Goal: Task Accomplishment & Management: Use online tool/utility

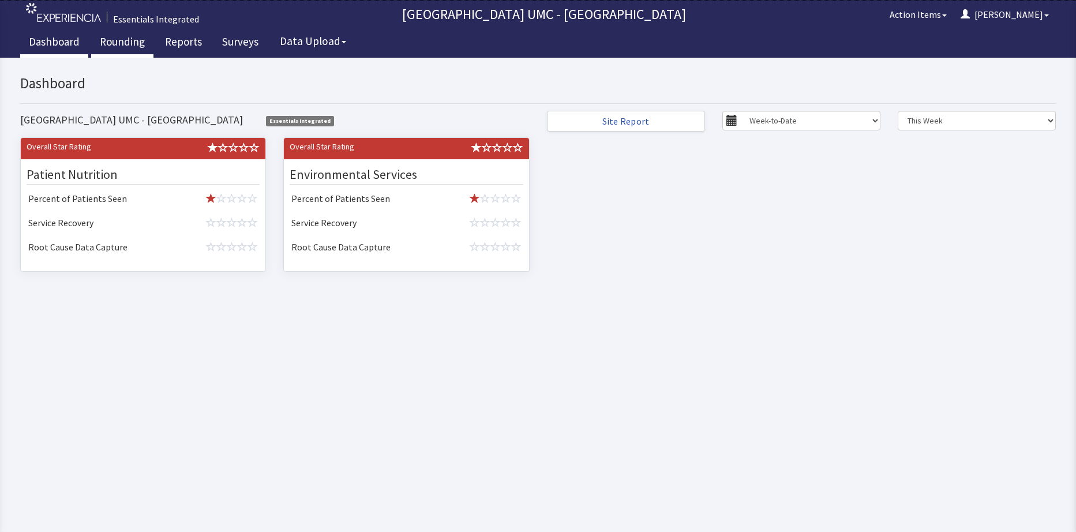
click at [131, 42] on link "Rounding" at bounding box center [122, 43] width 62 height 29
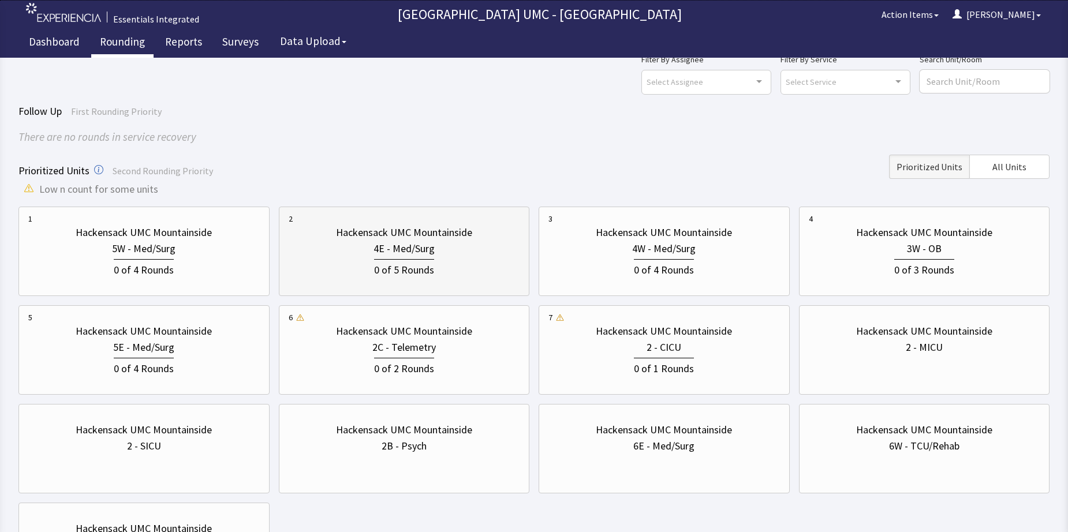
scroll to position [58, 0]
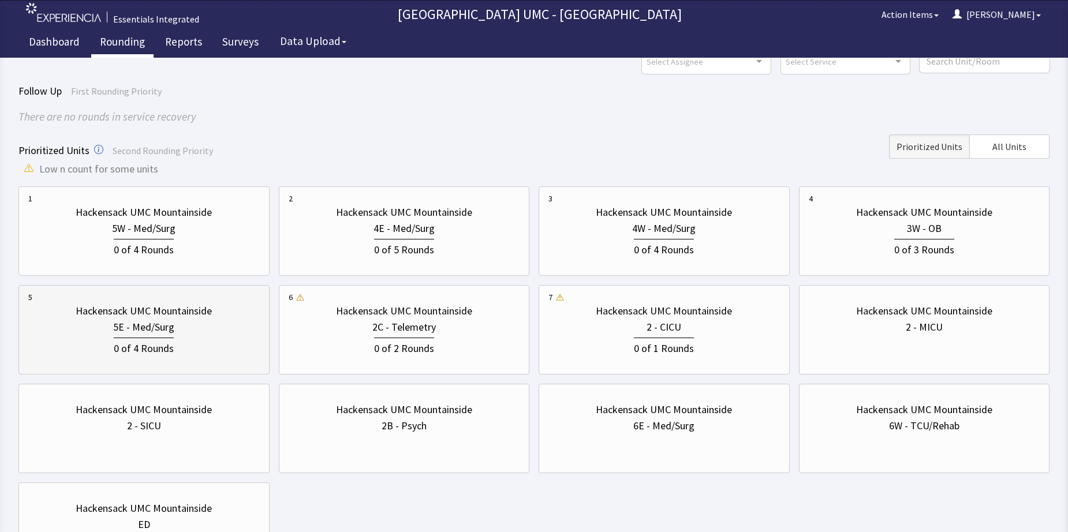
click at [137, 332] on div "5E - Med/Surg" at bounding box center [143, 327] width 61 height 16
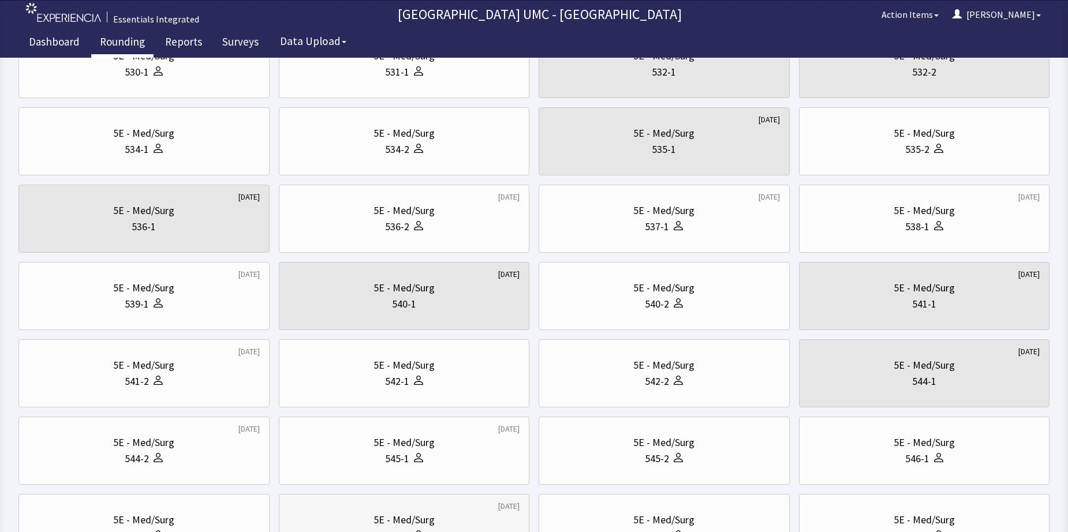
scroll to position [346, 0]
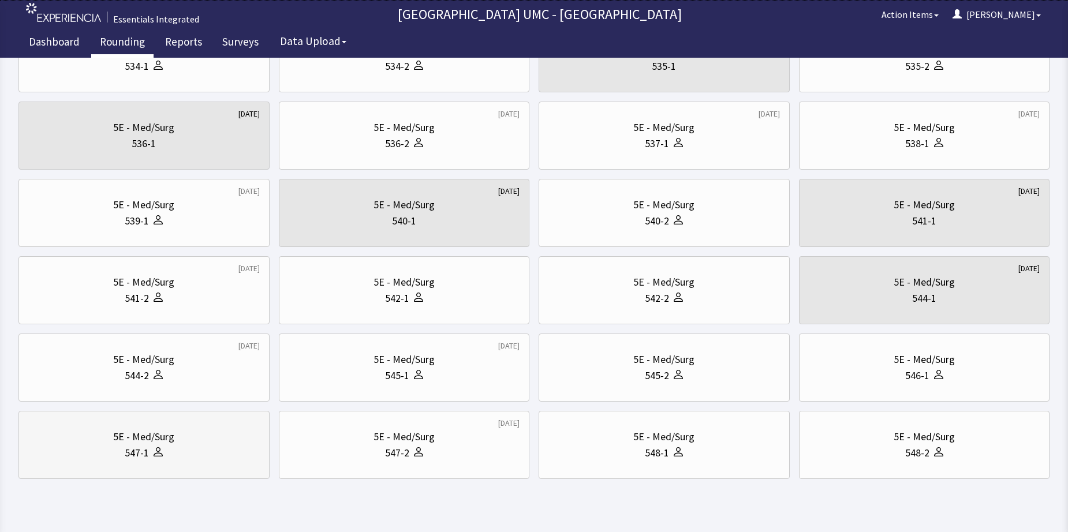
click at [158, 477] on body "Essentials Integrated Hackensack UMC - Mountainside Hospital Action Items Nadeg…" at bounding box center [534, 64] width 1068 height 872
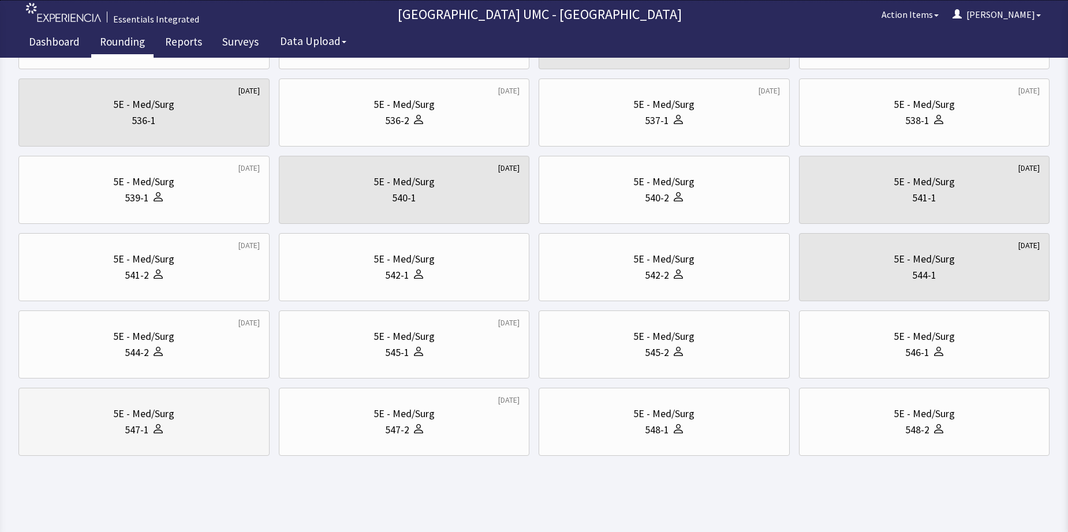
click at [162, 421] on div "5E - Med/Surg" at bounding box center [143, 414] width 61 height 16
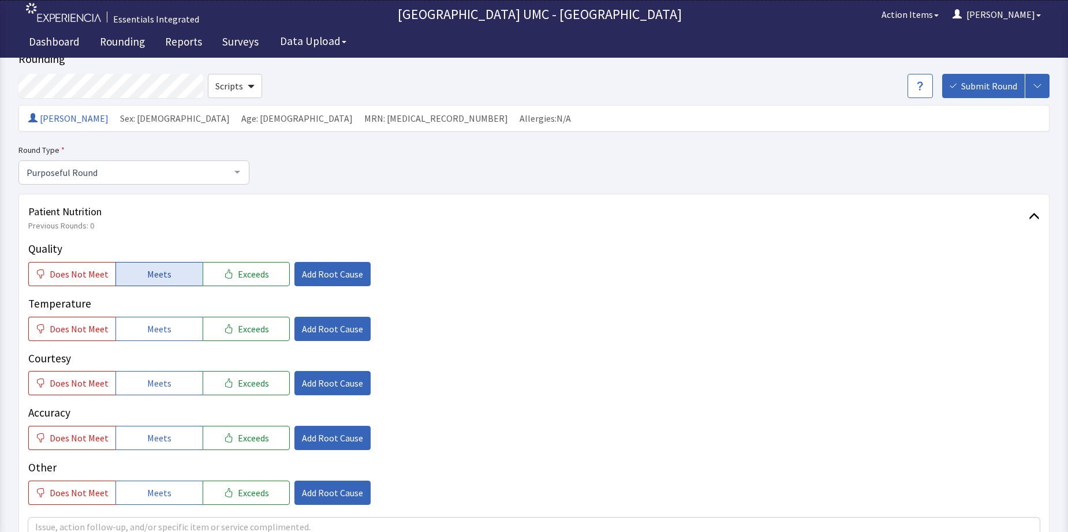
scroll to position [58, 0]
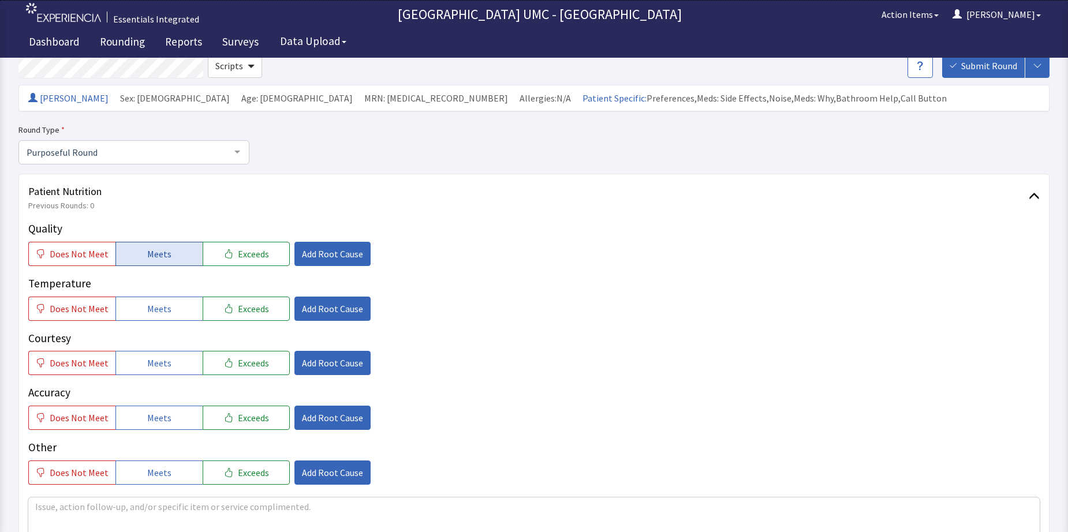
click at [158, 250] on span "Meets" at bounding box center [159, 254] width 24 height 14
click at [171, 312] on button "Meets" at bounding box center [158, 309] width 87 height 24
click at [165, 357] on span "Meets" at bounding box center [159, 363] width 24 height 14
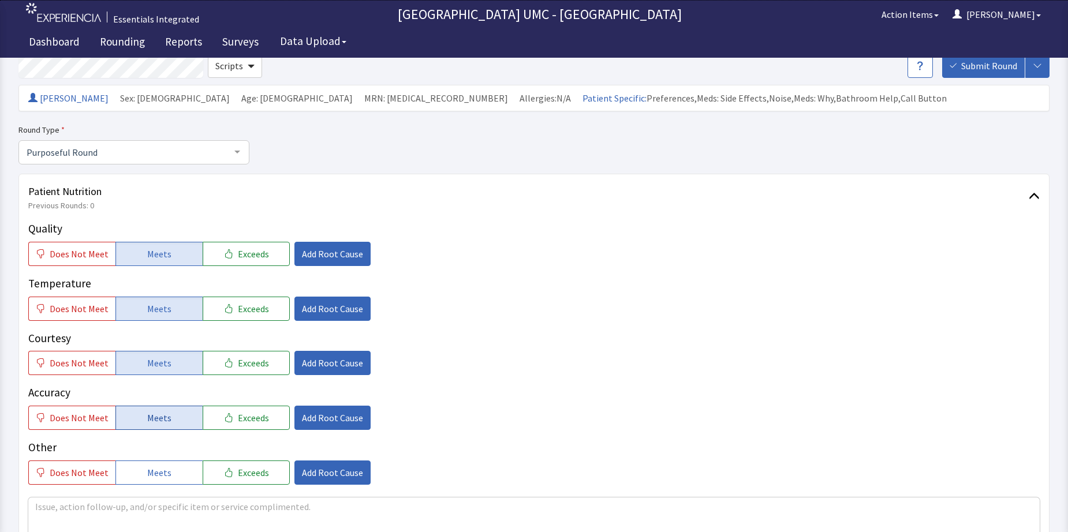
click at [171, 420] on button "Meets" at bounding box center [158, 418] width 87 height 24
click at [163, 470] on span "Meets" at bounding box center [159, 473] width 24 height 14
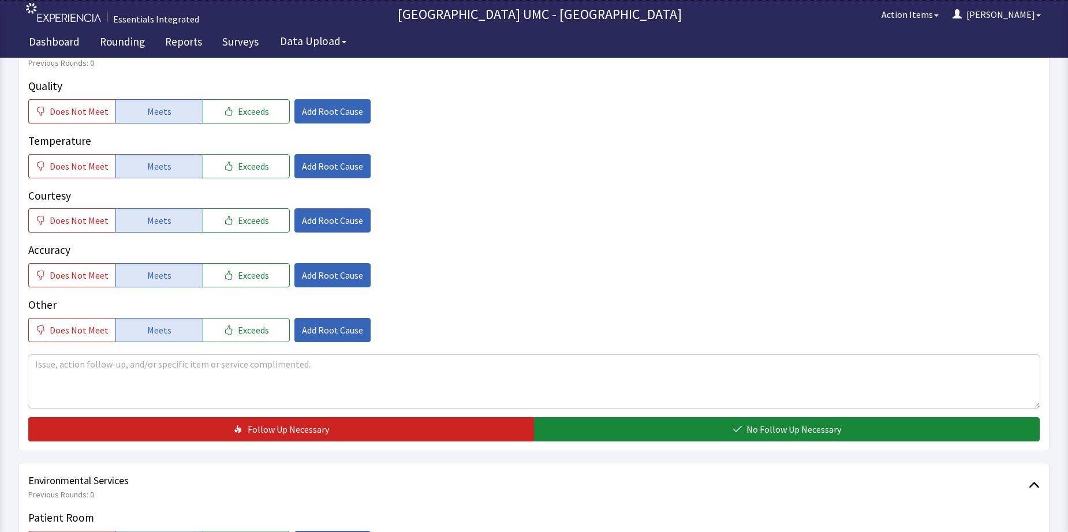
scroll to position [231, 0]
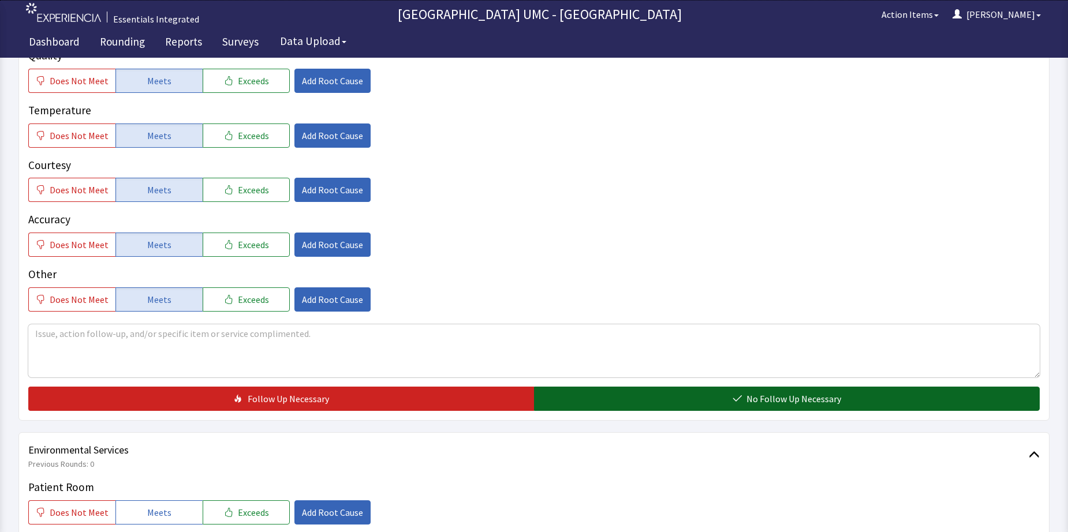
click at [681, 391] on button "No Follow Up Necessary" at bounding box center [787, 399] width 506 height 24
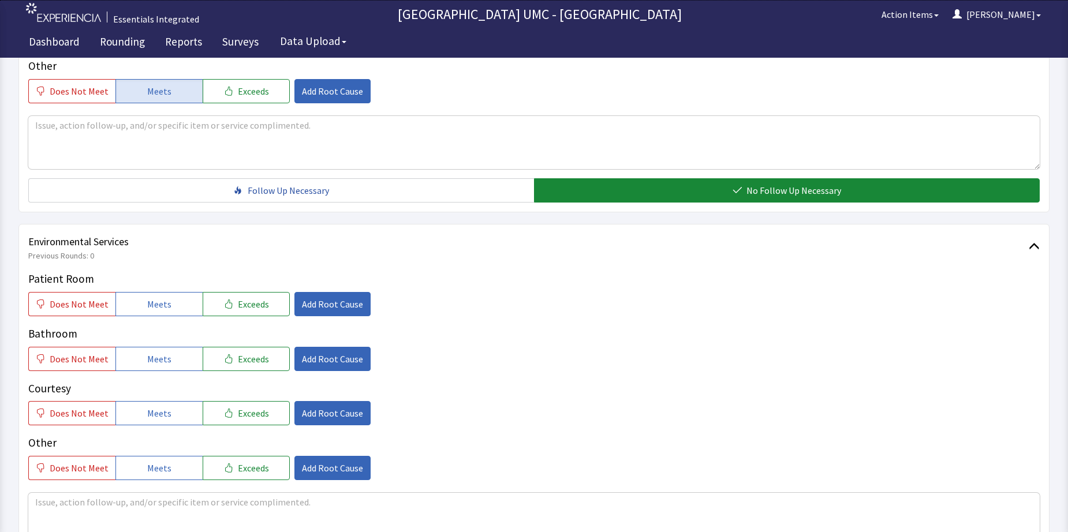
scroll to position [462, 0]
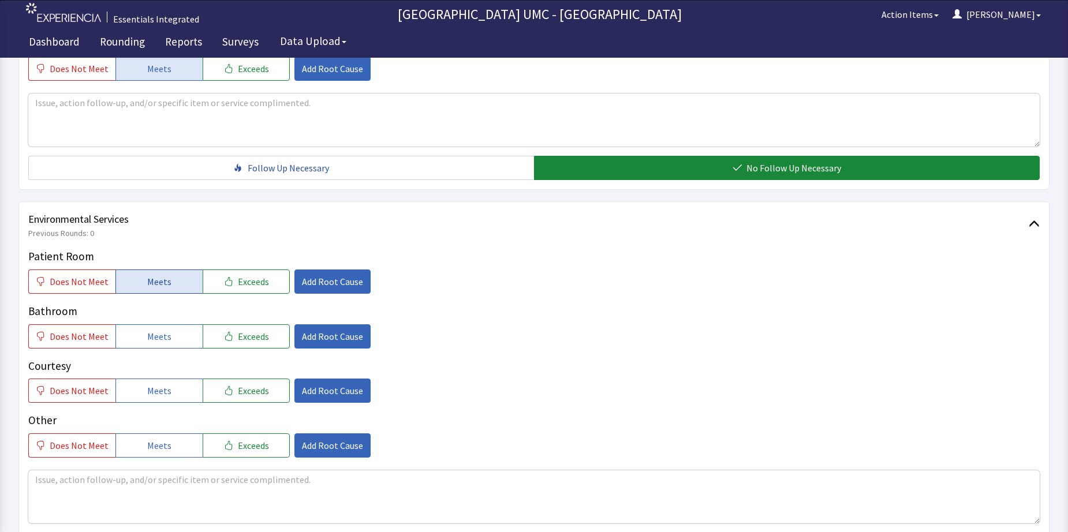
click at [159, 278] on span "Meets" at bounding box center [159, 282] width 24 height 14
click at [152, 342] on span "Meets" at bounding box center [159, 337] width 24 height 14
click at [152, 385] on span "Meets" at bounding box center [159, 391] width 24 height 14
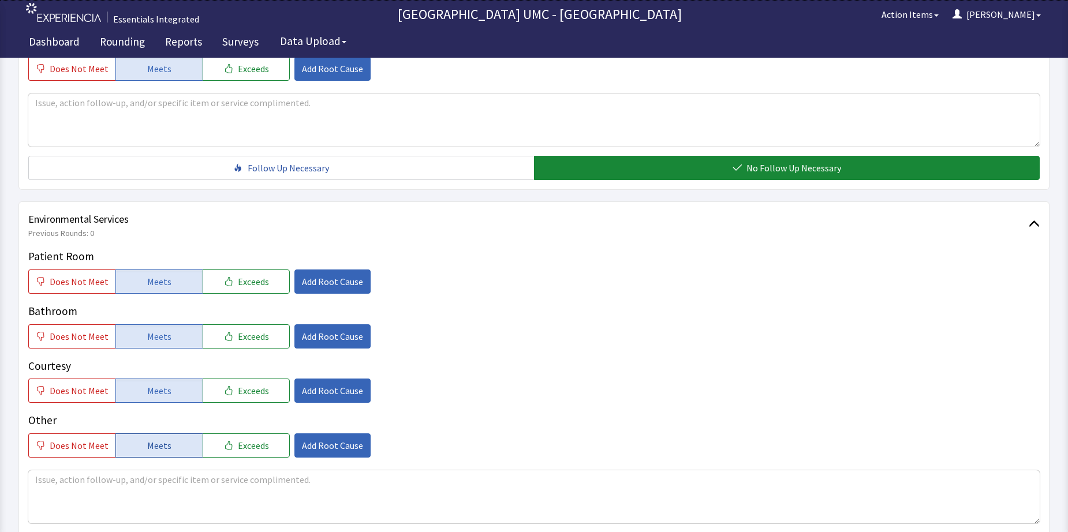
click at [160, 443] on span "Meets" at bounding box center [159, 446] width 24 height 14
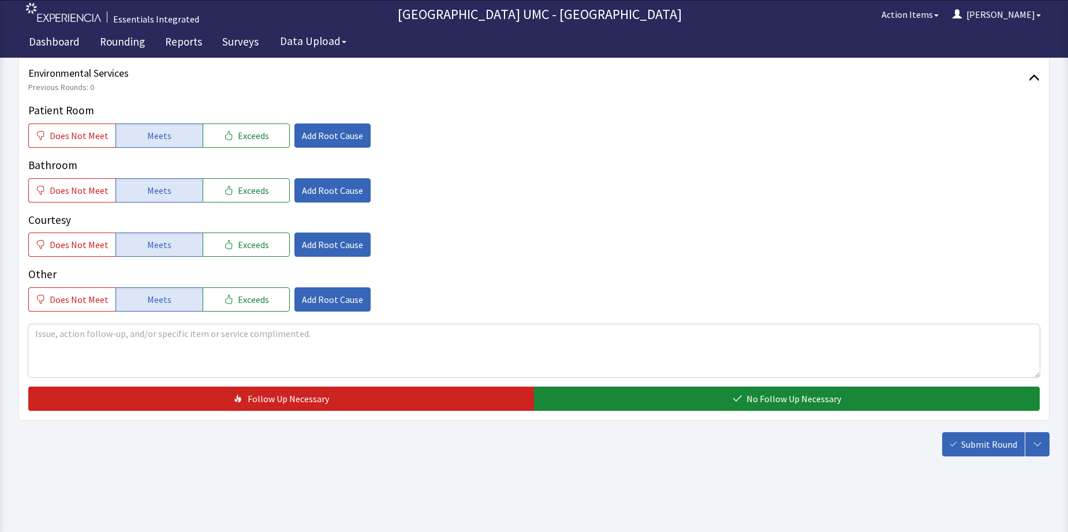
scroll to position [608, 0]
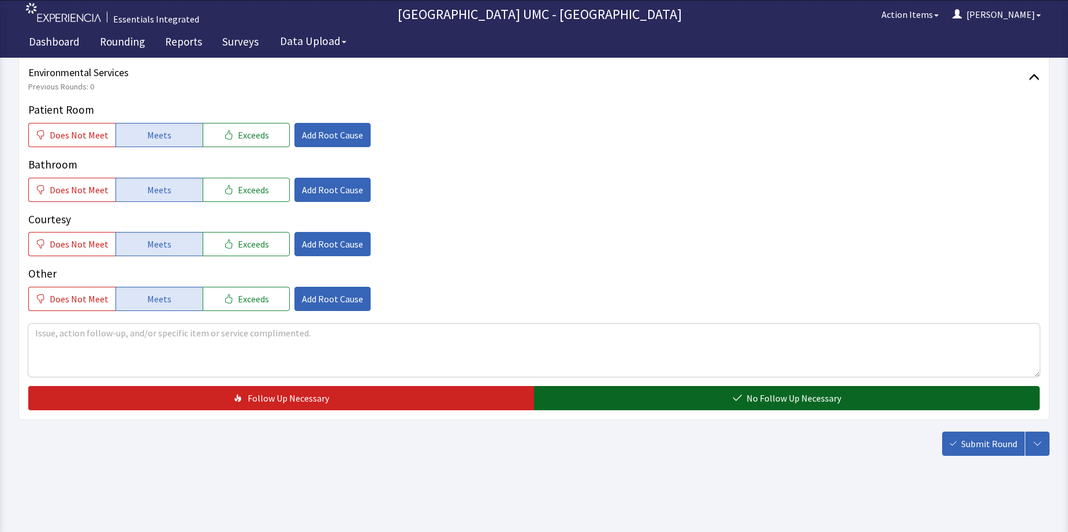
click at [753, 392] on span "No Follow Up Necessary" at bounding box center [793, 398] width 95 height 14
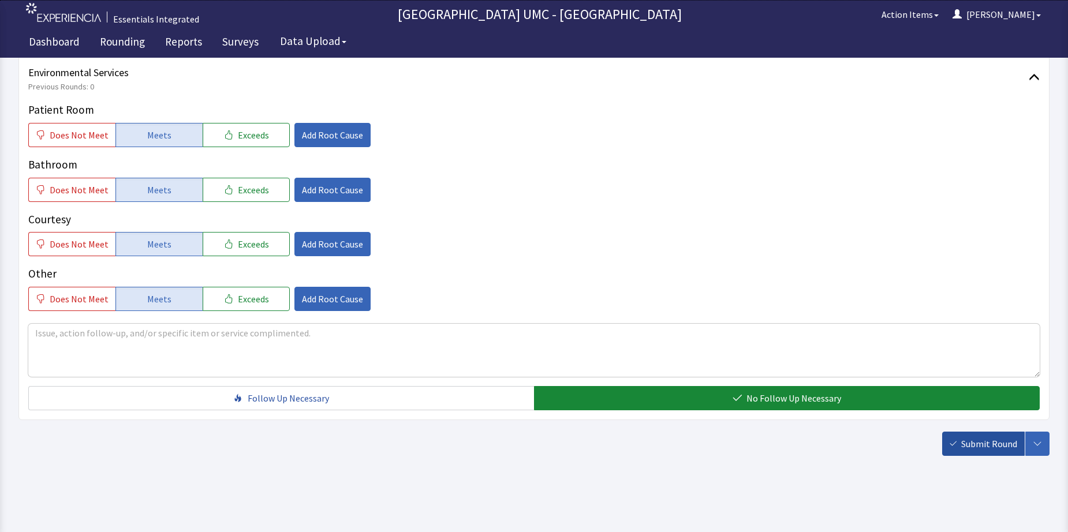
click at [977, 447] on span "Submit Round" at bounding box center [989, 444] width 56 height 14
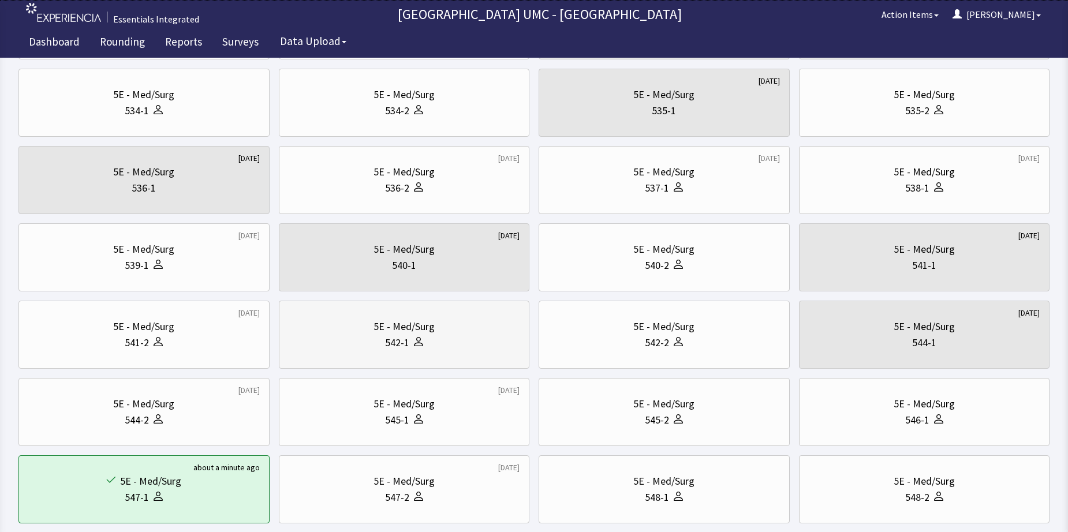
scroll to position [346, 0]
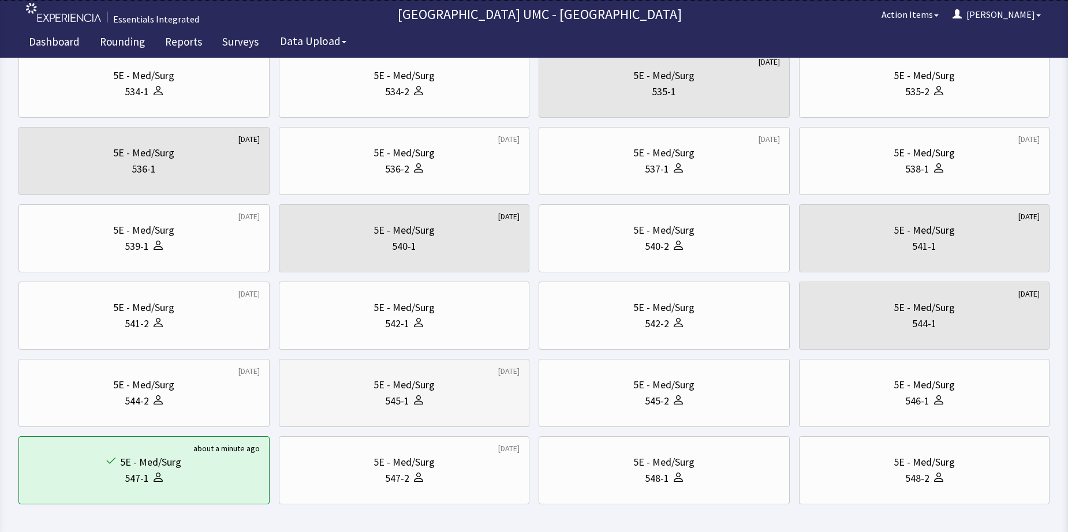
click at [431, 405] on div "545-1" at bounding box center [404, 401] width 231 height 16
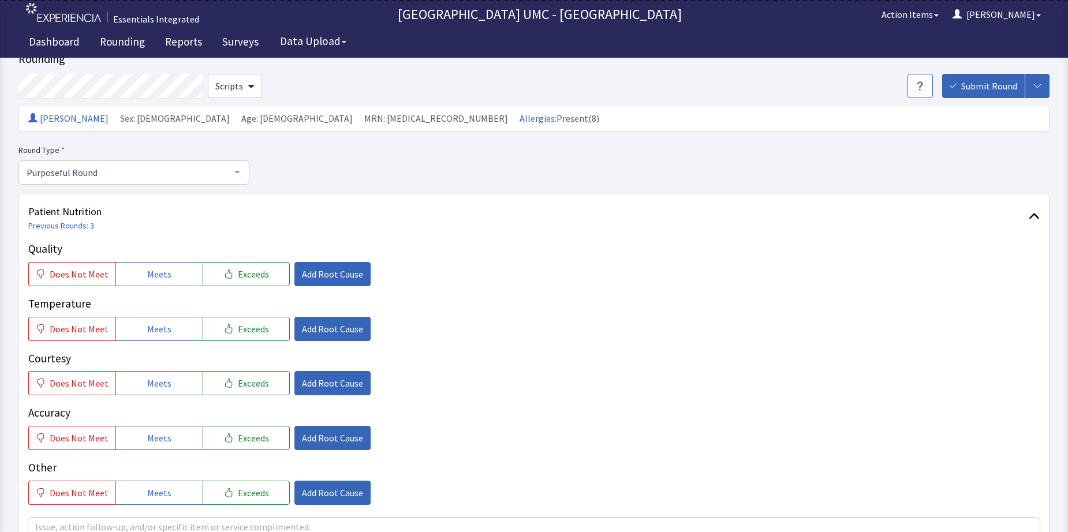
scroll to position [58, 0]
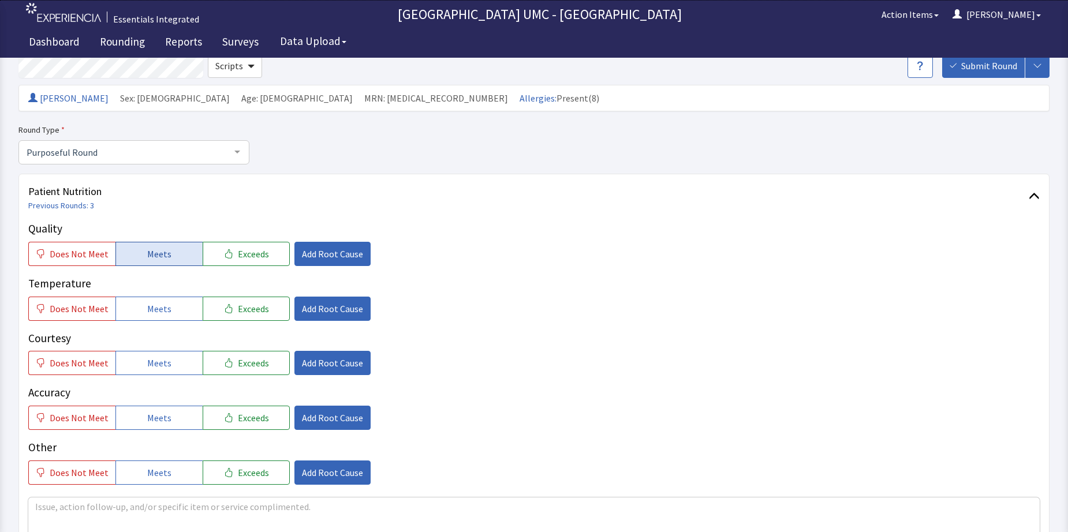
click at [154, 253] on span "Meets" at bounding box center [159, 254] width 24 height 14
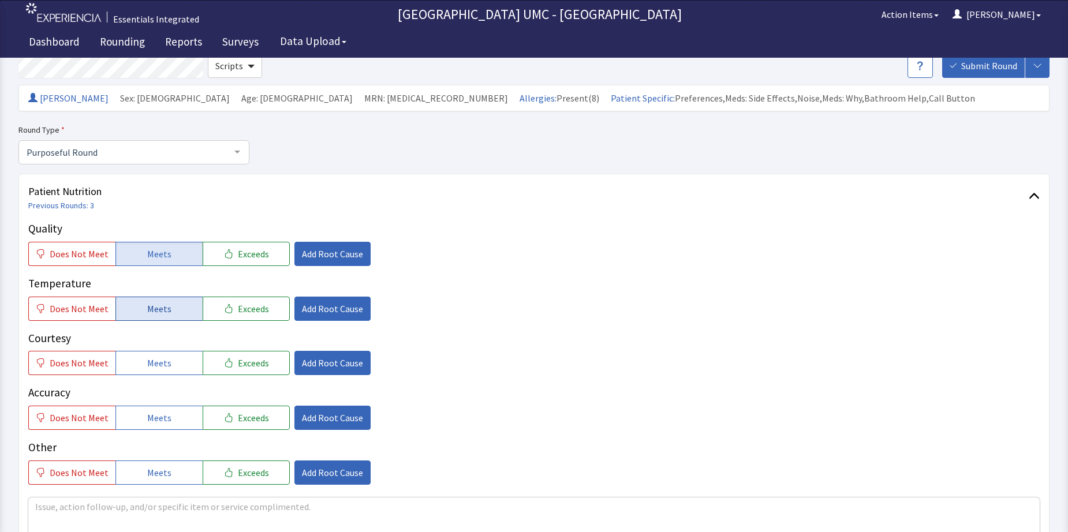
click at [158, 310] on span "Meets" at bounding box center [159, 309] width 24 height 14
drag, startPoint x: 165, startPoint y: 365, endPoint x: 181, endPoint y: 401, distance: 39.3
click at [164, 365] on span "Meets" at bounding box center [159, 363] width 24 height 14
drag, startPoint x: 175, startPoint y: 406, endPoint x: 180, endPoint y: 439, distance: 33.1
click at [175, 409] on button "Meets" at bounding box center [158, 418] width 87 height 24
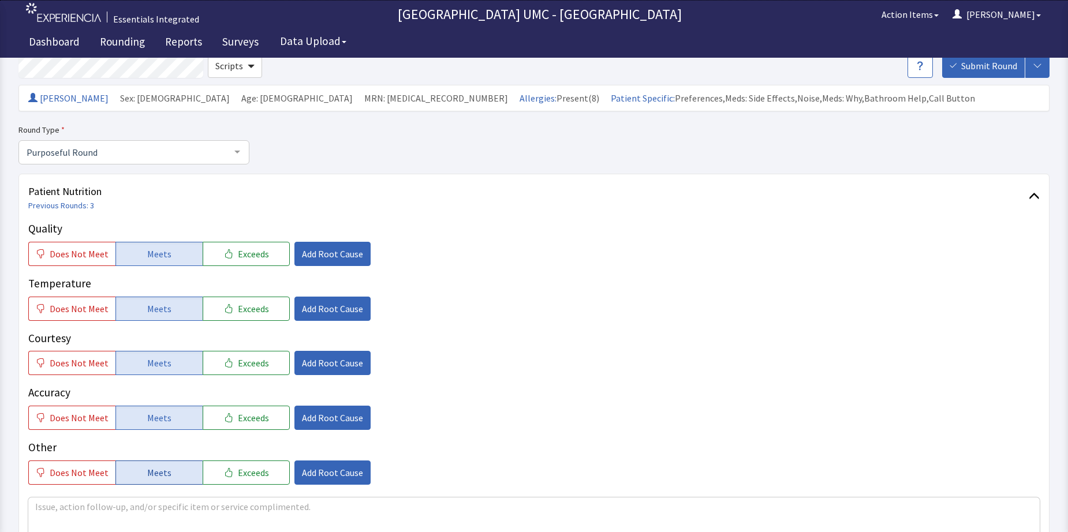
click at [166, 465] on button "Meets" at bounding box center [158, 473] width 87 height 24
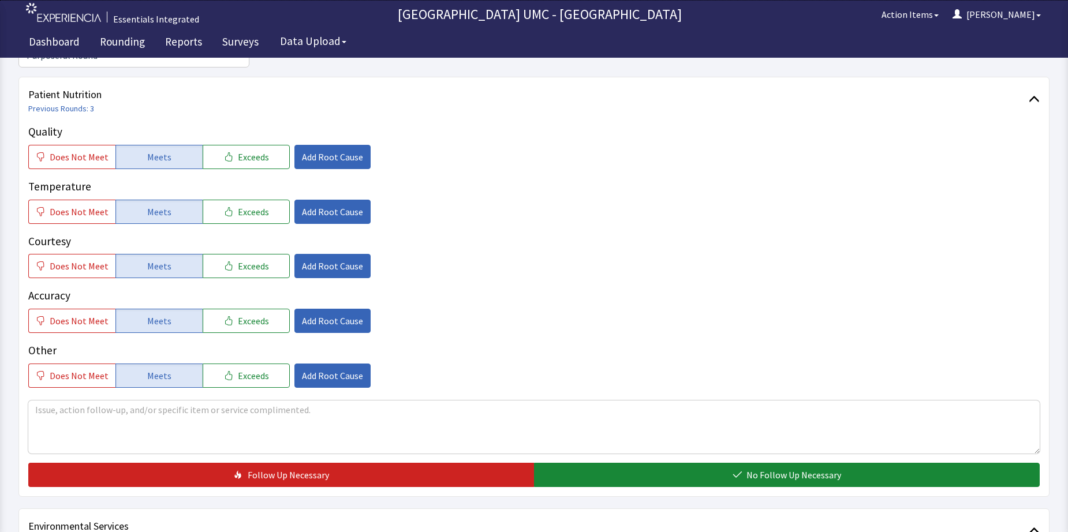
scroll to position [173, 0]
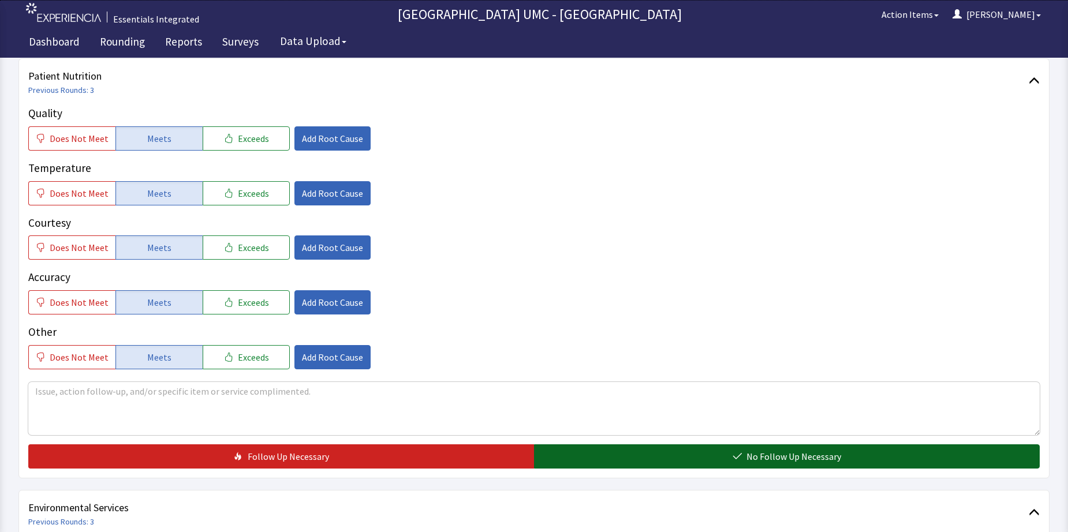
click at [676, 457] on button "No Follow Up Necessary" at bounding box center [787, 456] width 506 height 24
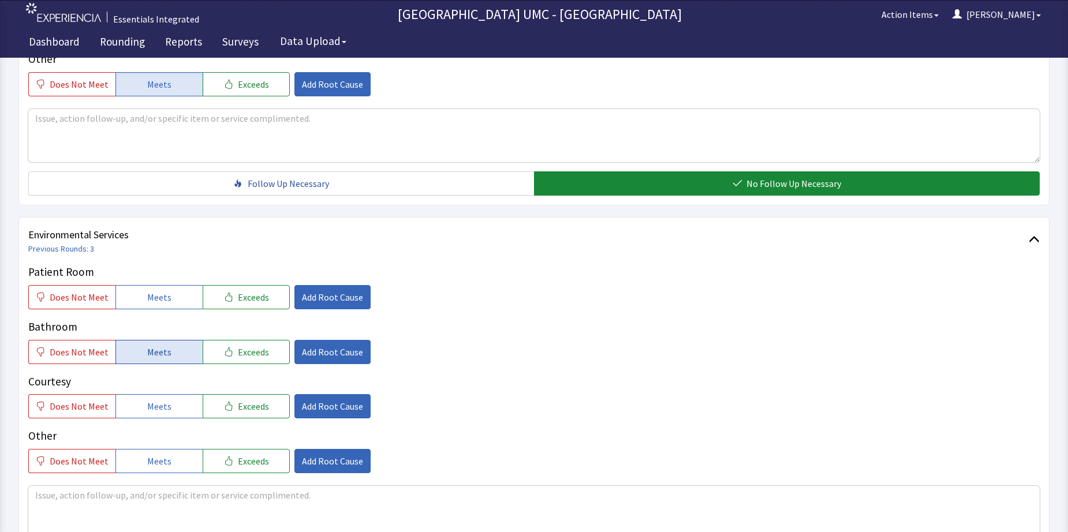
scroll to position [462, 0]
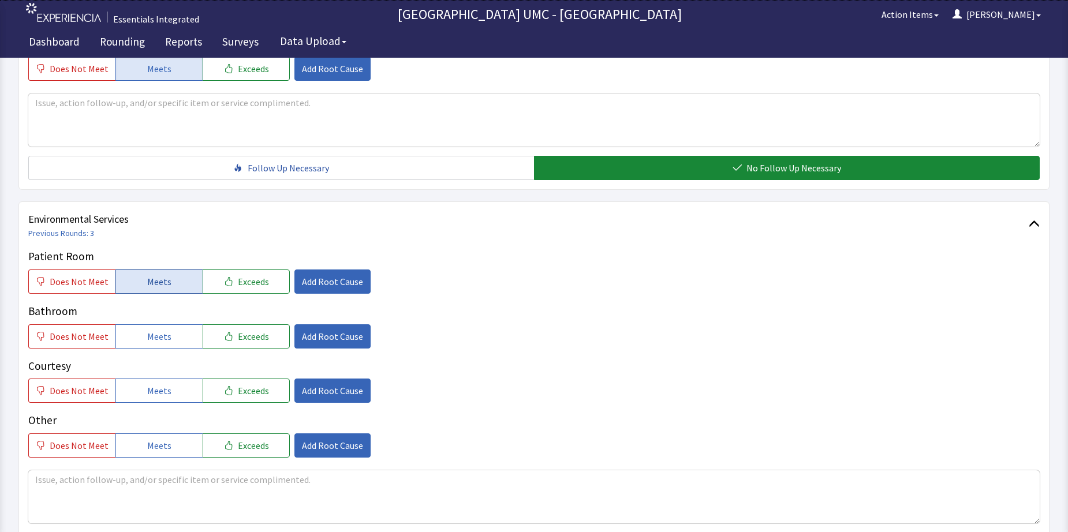
click at [147, 279] on span "Meets" at bounding box center [159, 282] width 24 height 14
click at [153, 342] on span "Meets" at bounding box center [159, 337] width 24 height 14
drag, startPoint x: 165, startPoint y: 394, endPoint x: 179, endPoint y: 446, distance: 54.5
click at [166, 397] on span "Meets" at bounding box center [159, 391] width 24 height 14
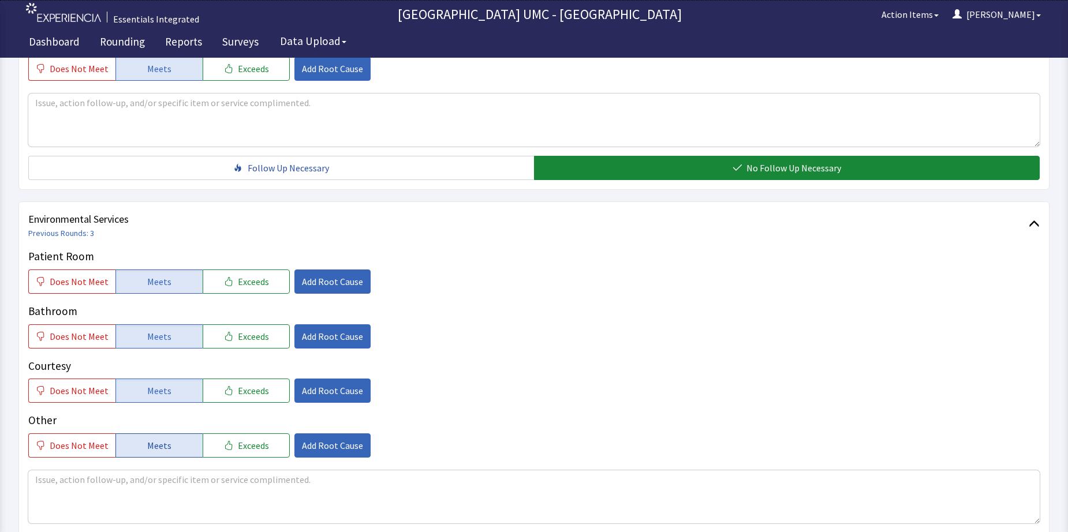
drag, startPoint x: 158, startPoint y: 447, endPoint x: 503, endPoint y: 511, distance: 351.6
click at [163, 448] on span "Meets" at bounding box center [159, 446] width 24 height 14
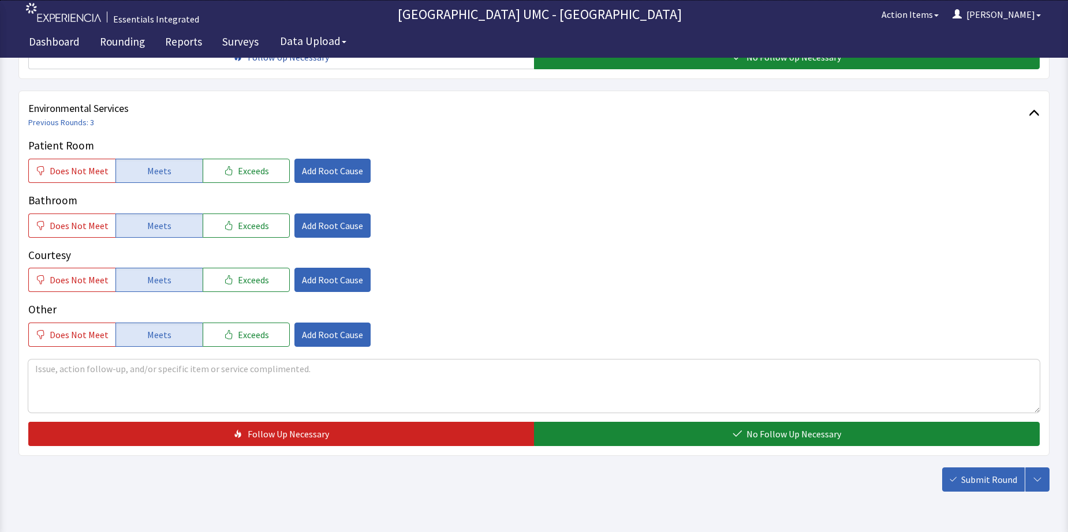
scroll to position [577, 0]
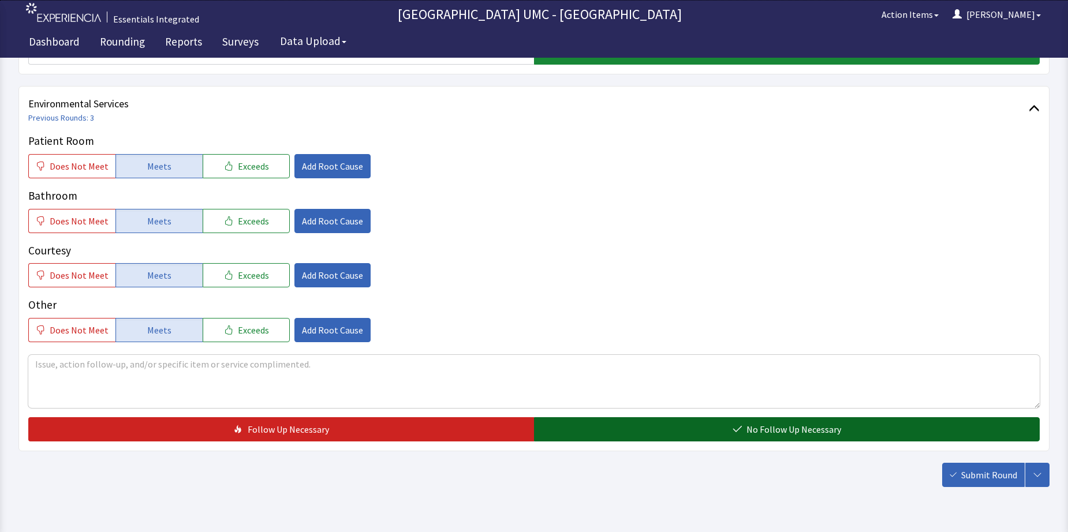
click at [756, 434] on span "No Follow Up Necessary" at bounding box center [793, 430] width 95 height 14
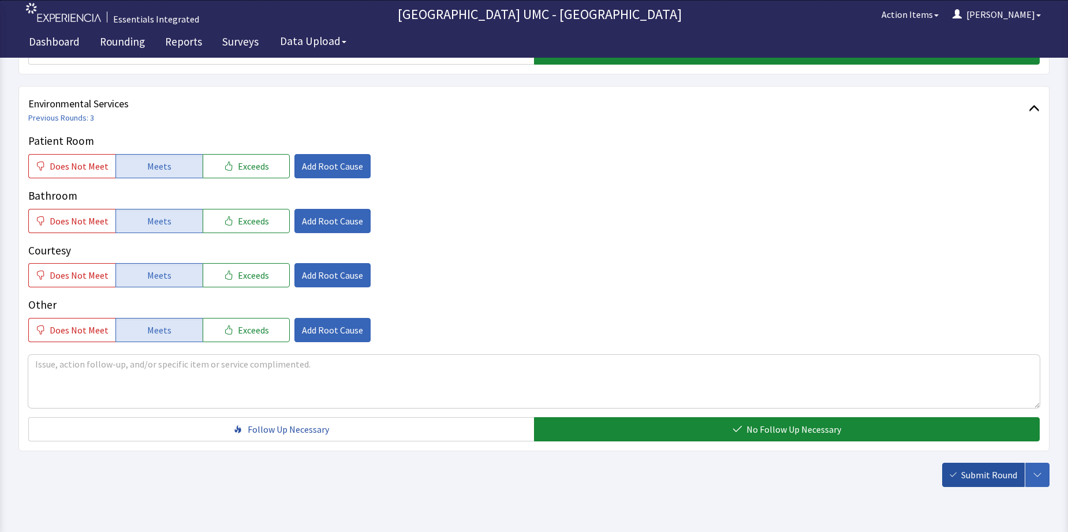
click at [980, 477] on span "Submit Round" at bounding box center [989, 475] width 56 height 14
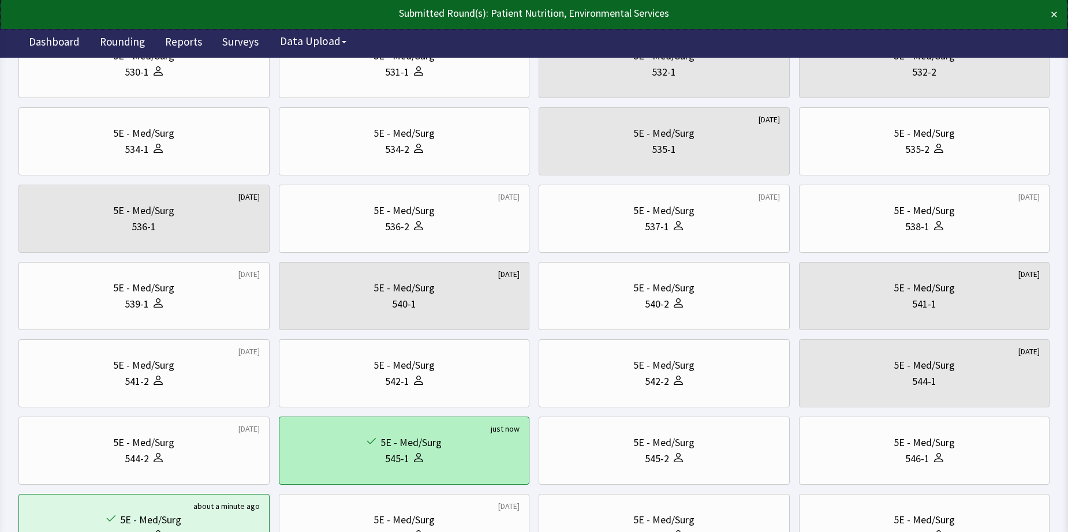
scroll to position [346, 0]
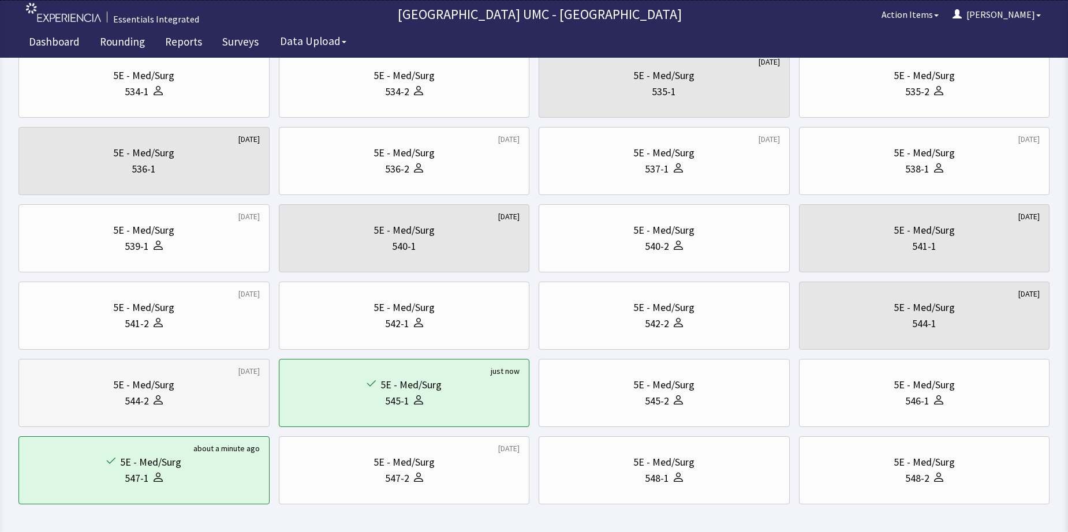
click at [175, 410] on div "5E - Med/Surg 544-2" at bounding box center [143, 392] width 231 height 55
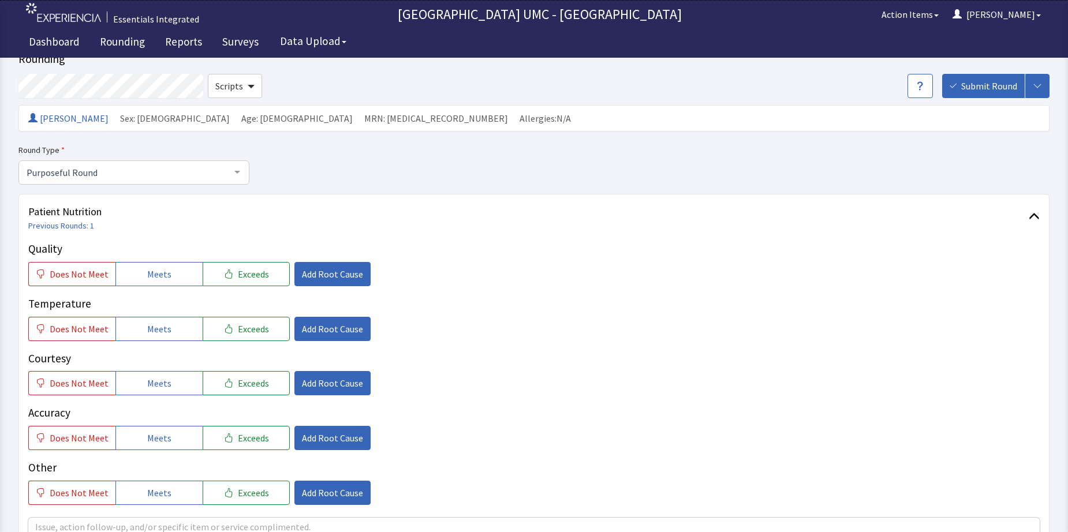
scroll to position [58, 0]
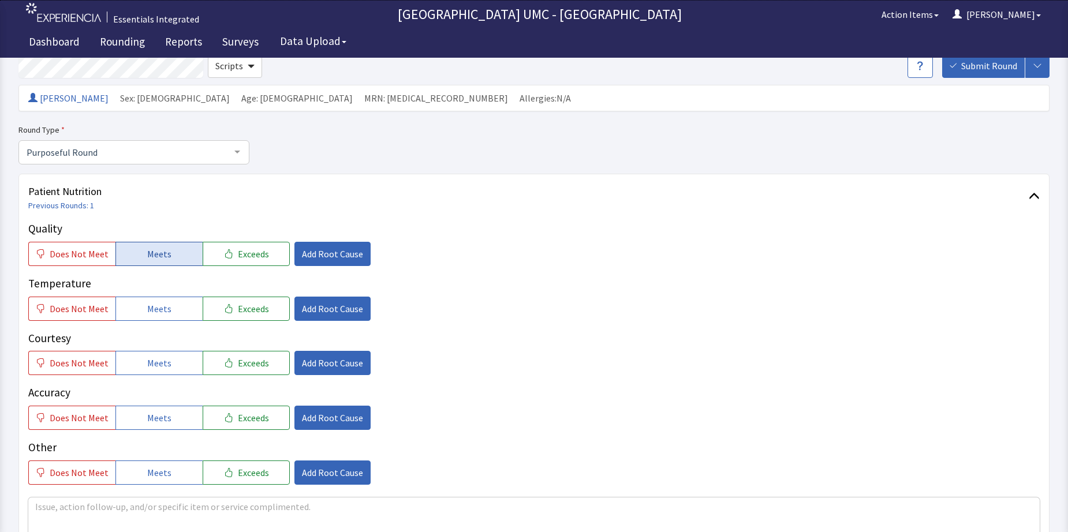
click at [170, 249] on button "Meets" at bounding box center [158, 254] width 87 height 24
click at [164, 311] on span "Meets" at bounding box center [159, 309] width 24 height 14
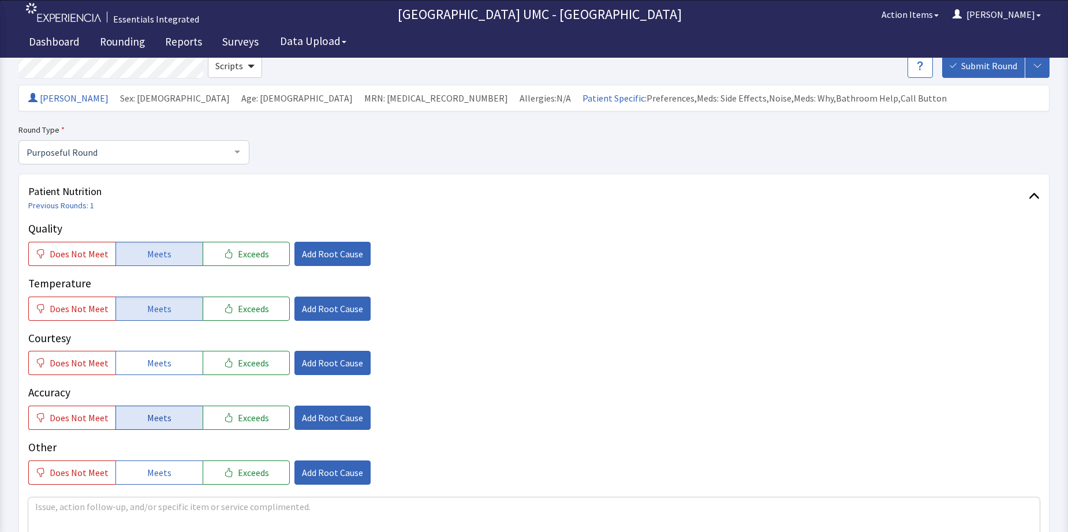
drag, startPoint x: 170, startPoint y: 364, endPoint x: 185, endPoint y: 420, distance: 58.0
click at [170, 367] on button "Meets" at bounding box center [158, 363] width 87 height 24
click at [181, 421] on button "Meets" at bounding box center [158, 418] width 87 height 24
click at [167, 469] on button "Meets" at bounding box center [158, 473] width 87 height 24
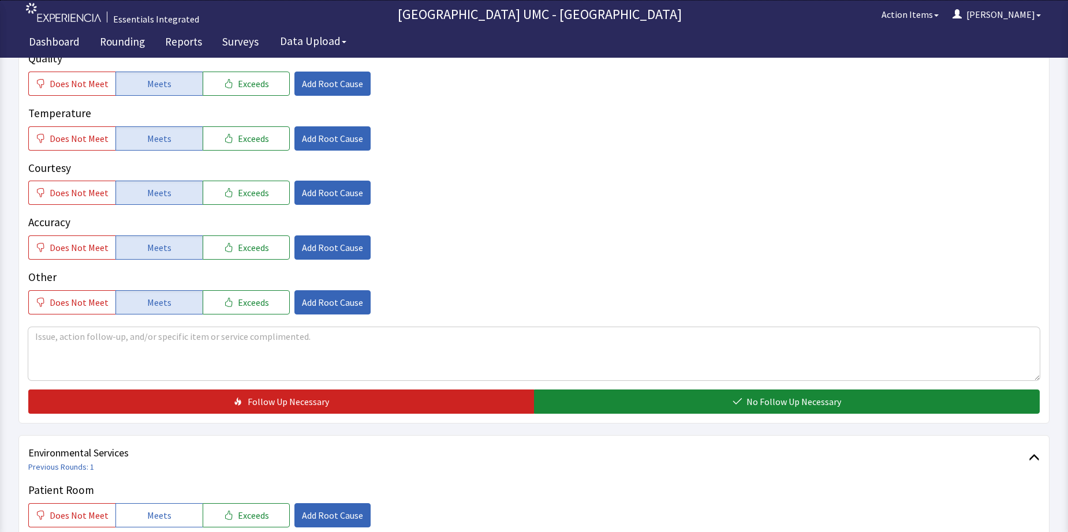
scroll to position [231, 0]
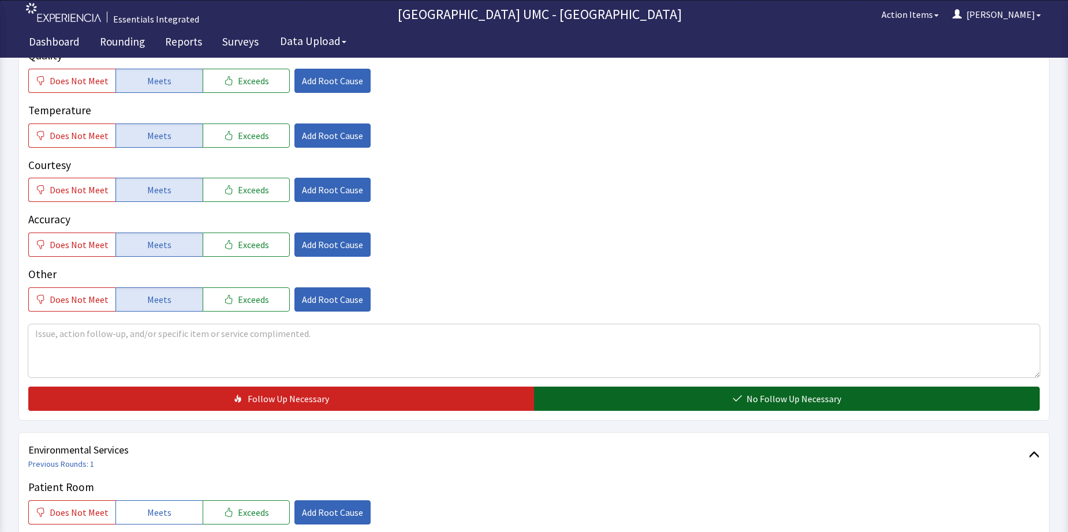
click at [716, 406] on button "No Follow Up Necessary" at bounding box center [787, 399] width 506 height 24
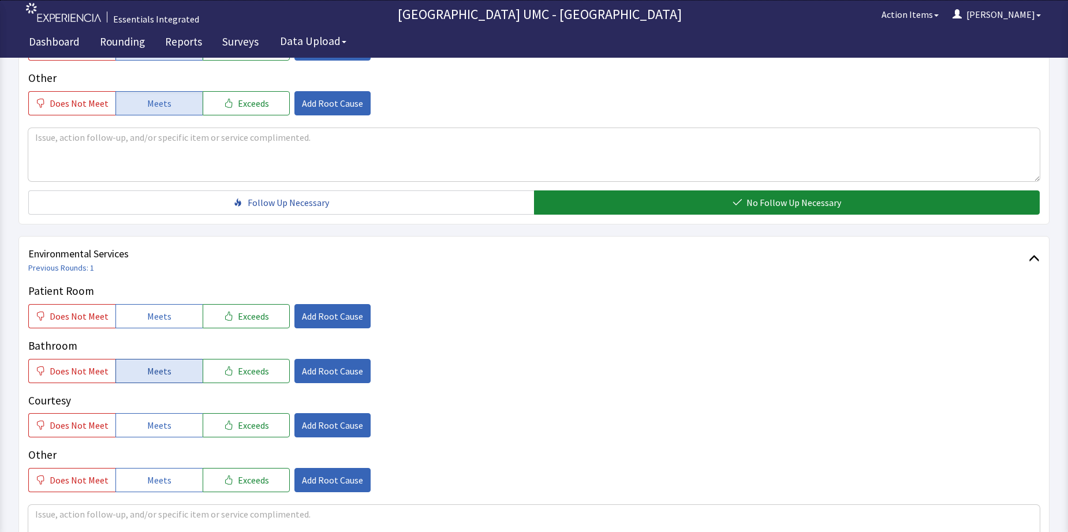
scroll to position [462, 0]
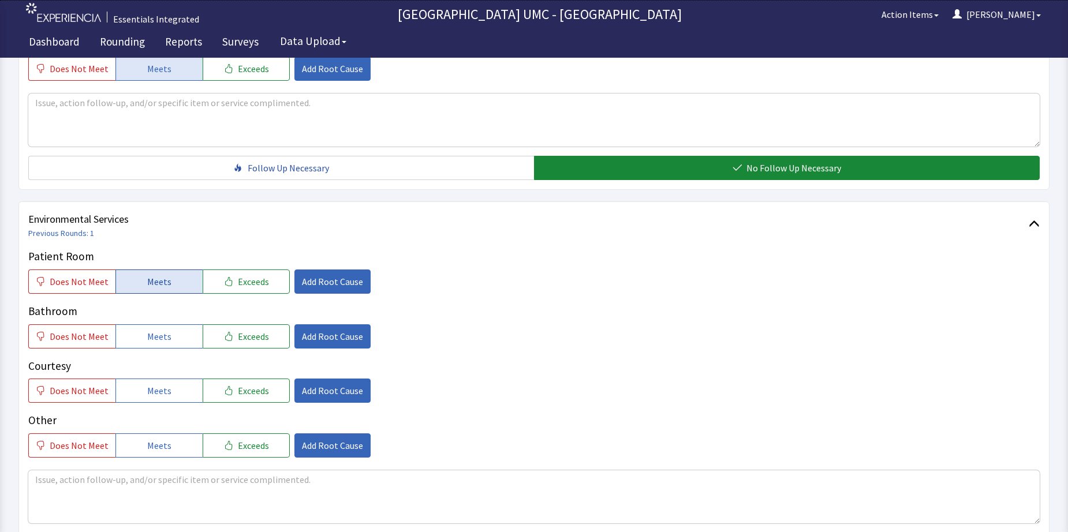
click at [151, 285] on span "Meets" at bounding box center [159, 282] width 24 height 14
click at [154, 338] on span "Meets" at bounding box center [159, 337] width 24 height 14
click at [165, 384] on span "Meets" at bounding box center [159, 391] width 24 height 14
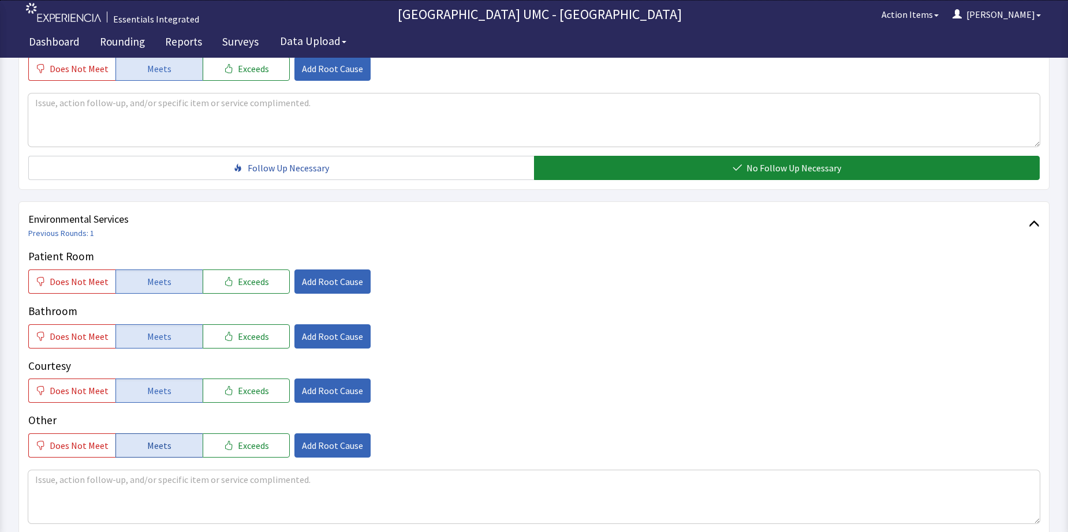
drag, startPoint x: 165, startPoint y: 447, endPoint x: 345, endPoint y: 452, distance: 180.7
click at [165, 447] on span "Meets" at bounding box center [159, 446] width 24 height 14
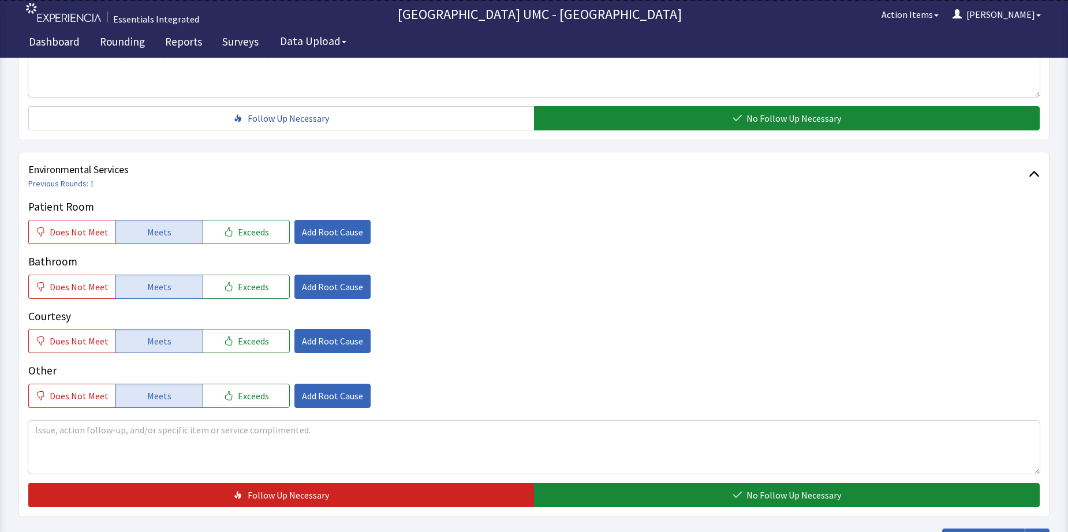
scroll to position [577, 0]
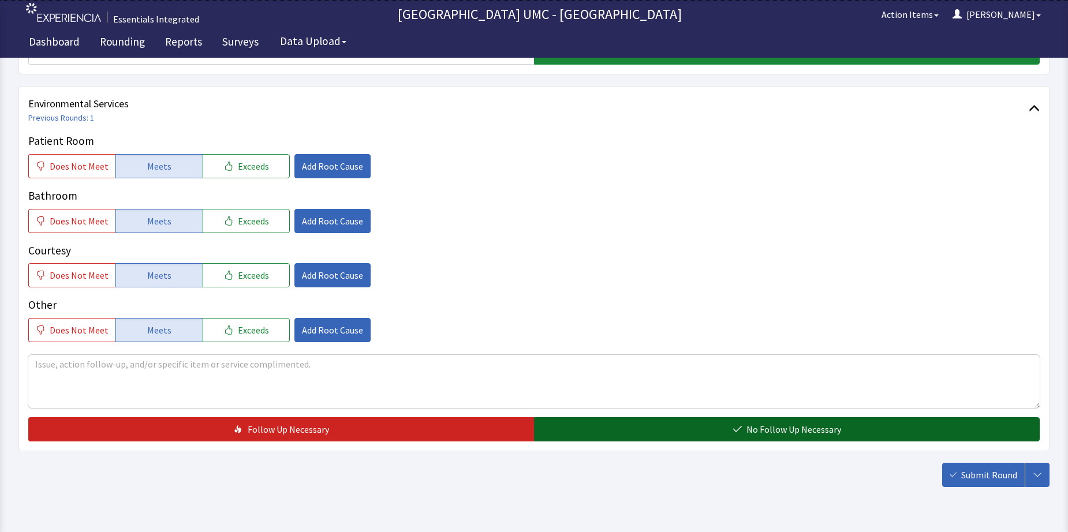
click at [730, 424] on button "No Follow Up Necessary" at bounding box center [787, 429] width 506 height 24
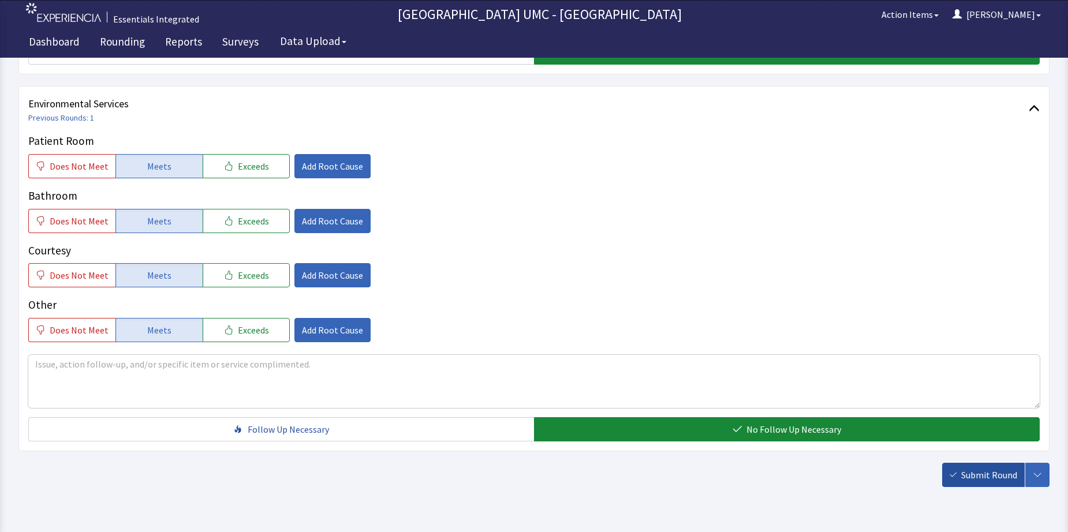
click at [986, 472] on span "Submit Round" at bounding box center [989, 475] width 56 height 14
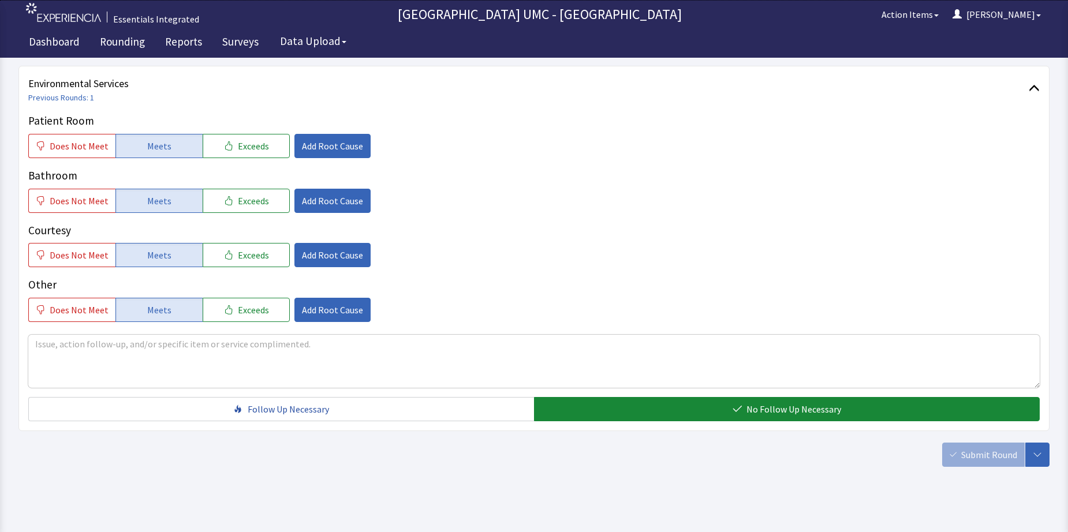
scroll to position [608, 0]
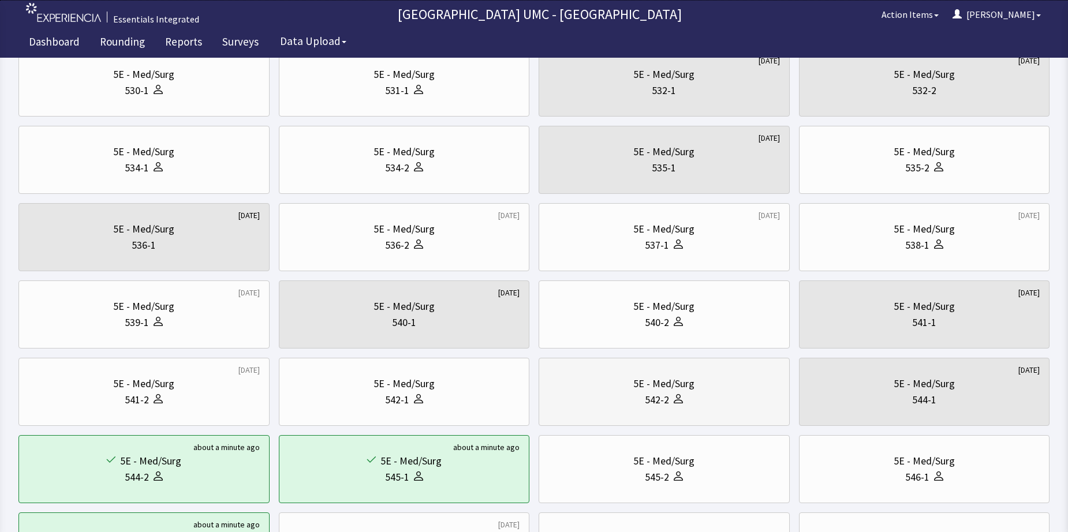
scroll to position [289, 0]
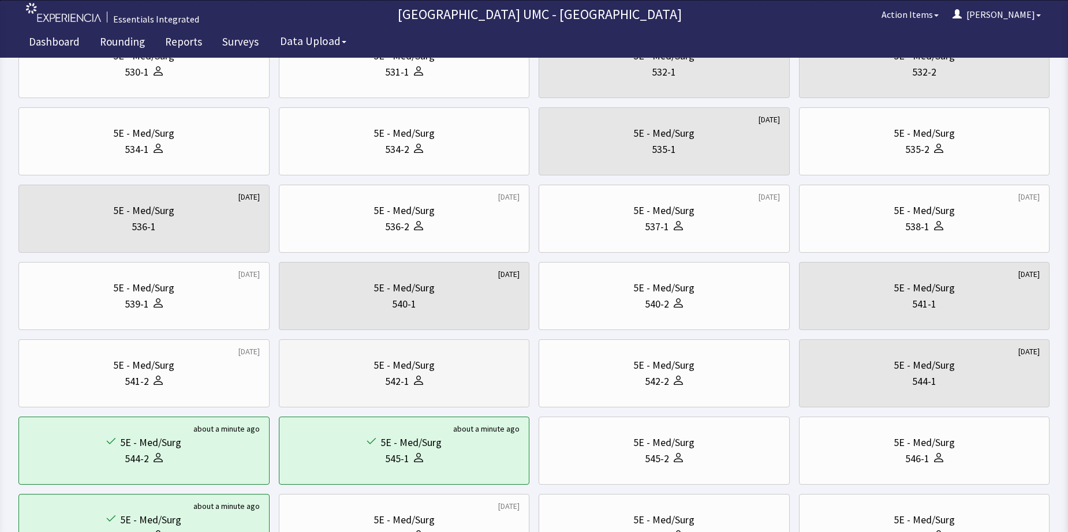
click at [403, 378] on div "542-1" at bounding box center [397, 381] width 24 height 16
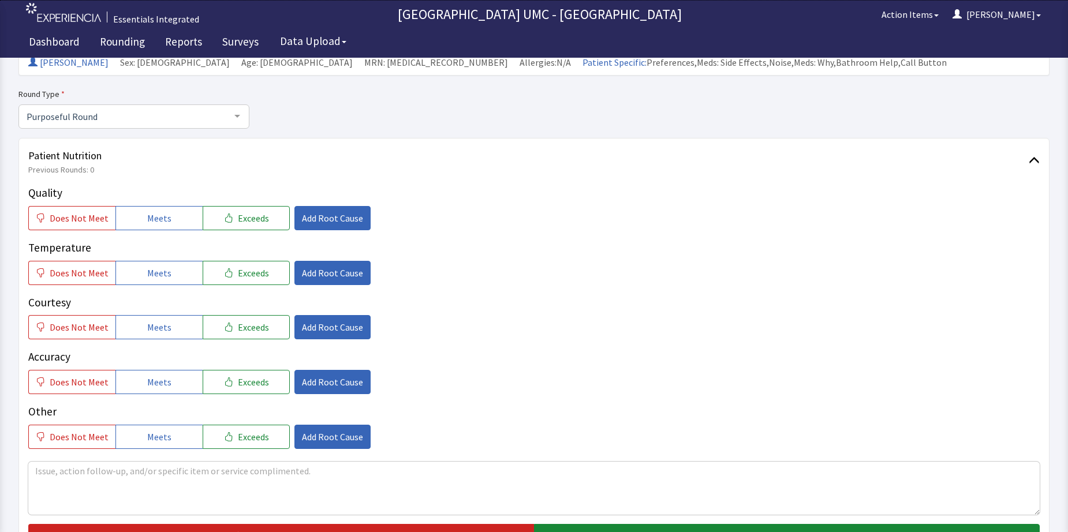
scroll to position [115, 0]
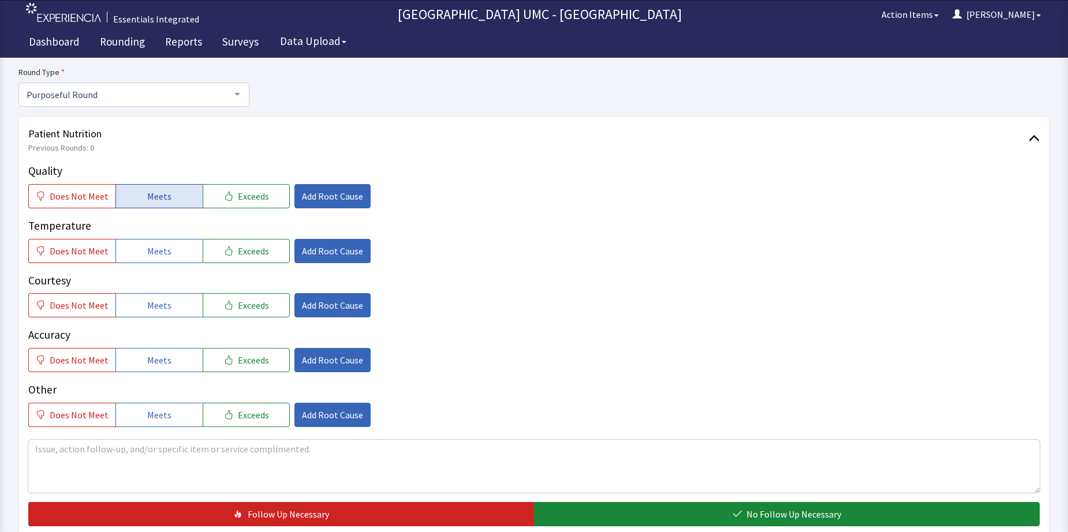
click at [152, 199] on span "Meets" at bounding box center [159, 196] width 24 height 14
click at [156, 257] on span "Meets" at bounding box center [159, 251] width 24 height 14
click at [152, 310] on span "Meets" at bounding box center [159, 305] width 24 height 14
drag, startPoint x: 152, startPoint y: 358, endPoint x: 164, endPoint y: 433, distance: 76.0
click at [152, 363] on span "Meets" at bounding box center [159, 360] width 24 height 14
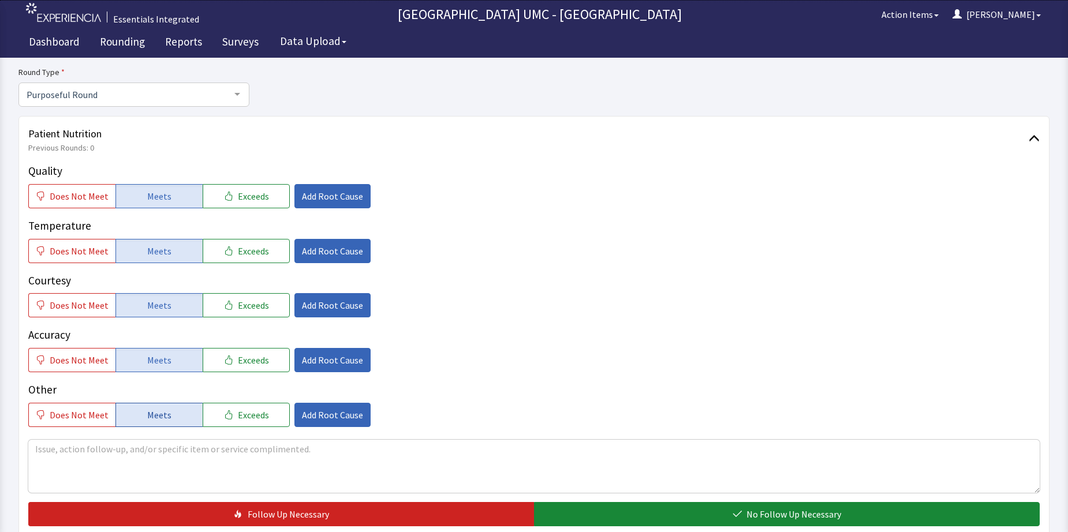
click at [163, 412] on span "Meets" at bounding box center [159, 415] width 24 height 14
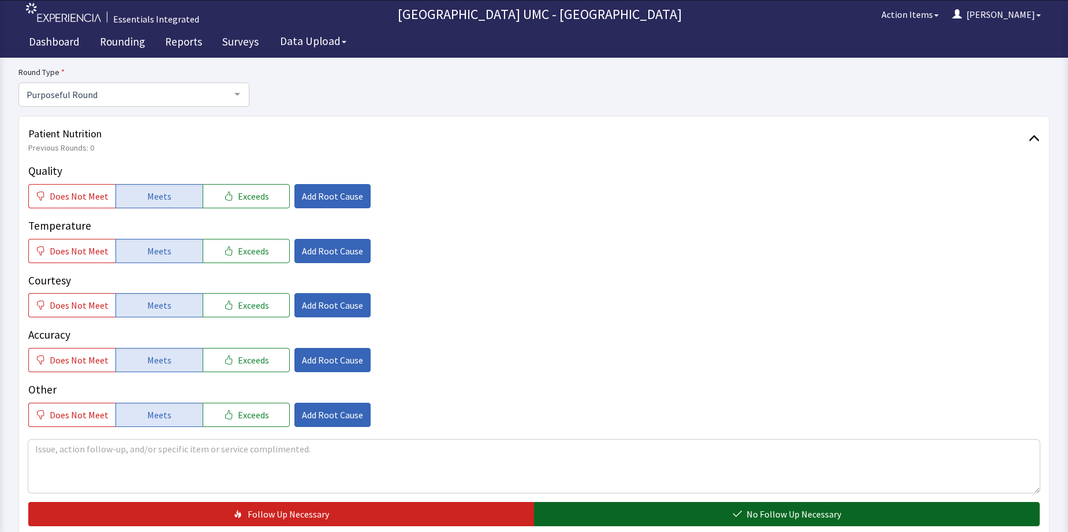
click at [730, 511] on button "No Follow Up Necessary" at bounding box center [787, 514] width 506 height 24
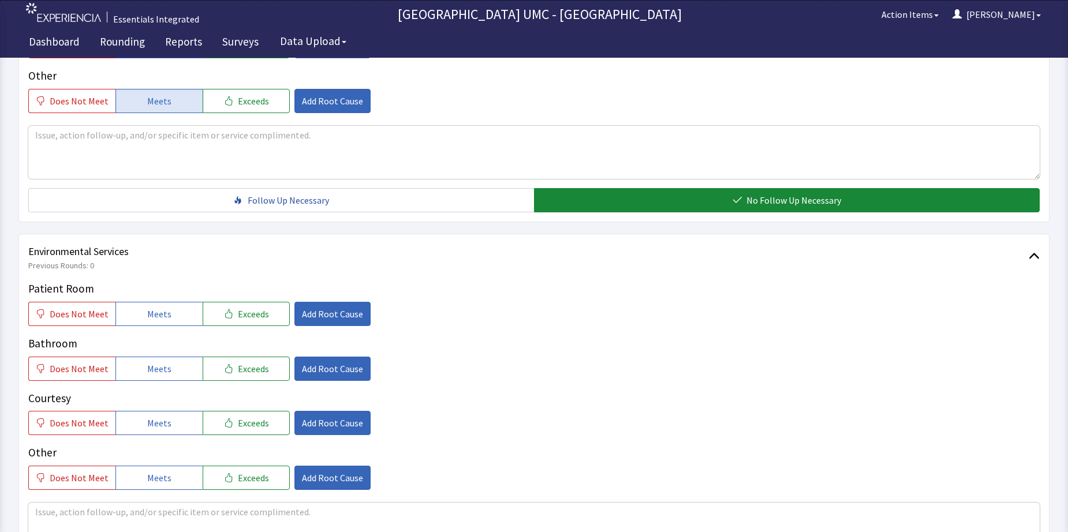
scroll to position [462, 0]
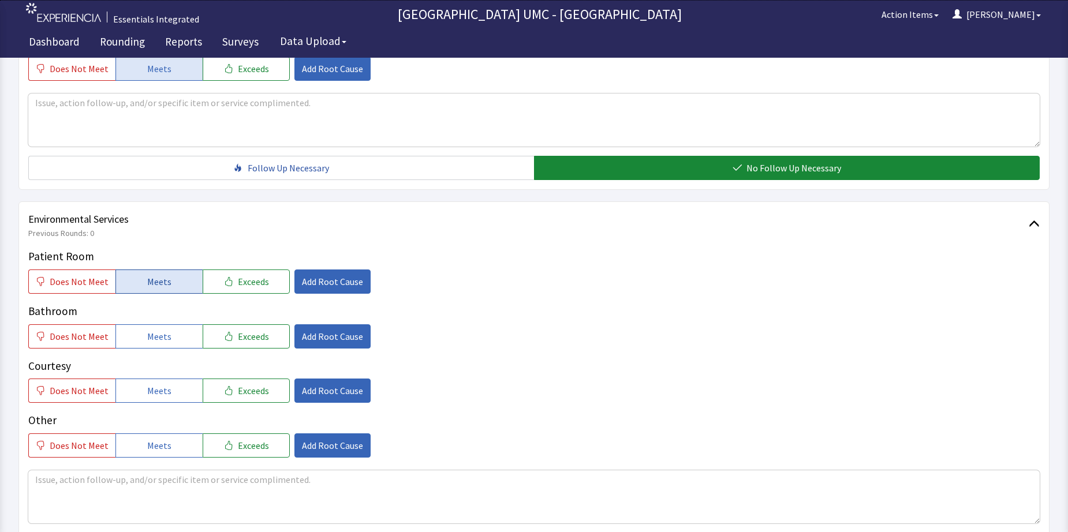
click at [156, 286] on span "Meets" at bounding box center [159, 282] width 24 height 14
click at [163, 334] on span "Meets" at bounding box center [159, 337] width 24 height 14
click at [165, 392] on span "Meets" at bounding box center [159, 391] width 24 height 14
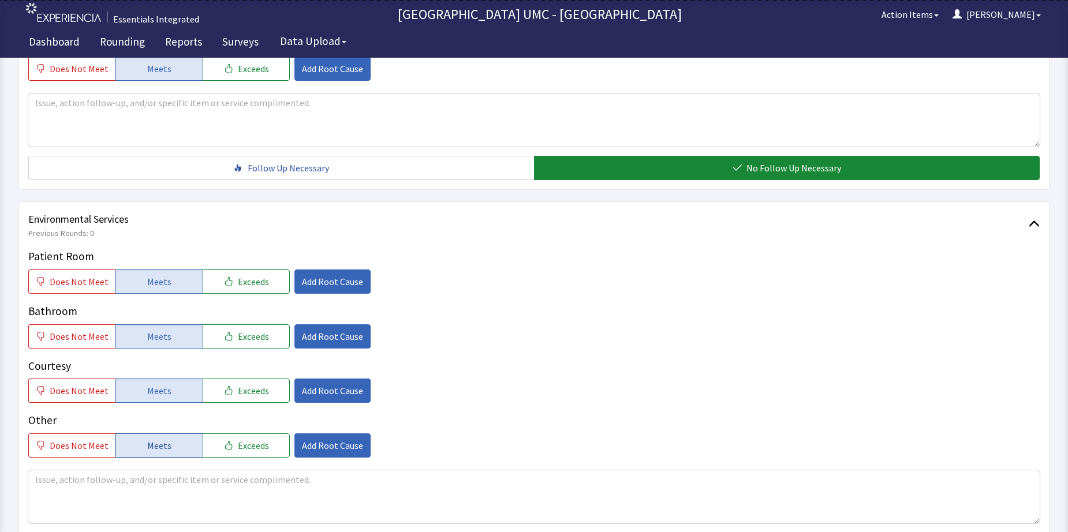
click at [159, 444] on span "Meets" at bounding box center [159, 446] width 24 height 14
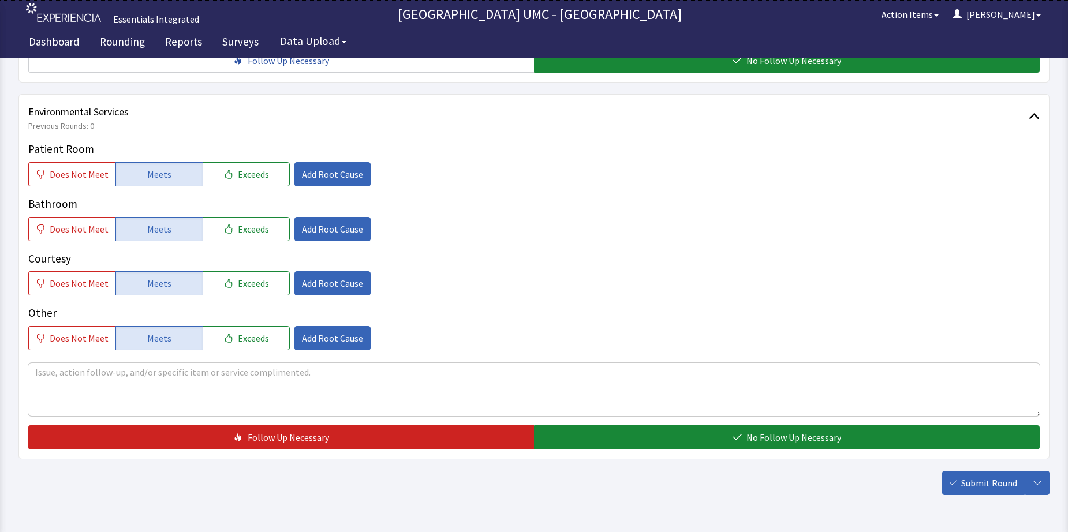
scroll to position [577, 0]
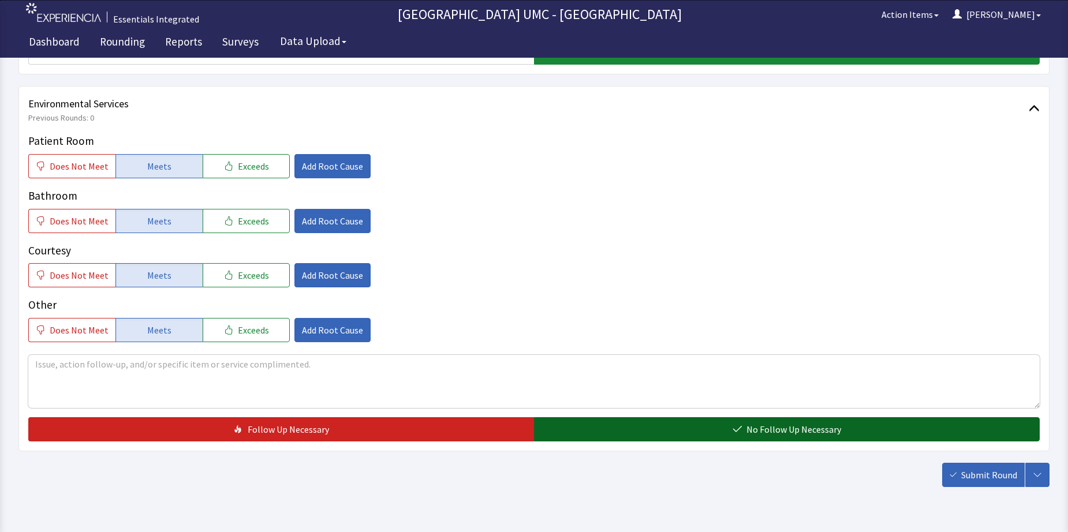
click at [752, 435] on span "No Follow Up Necessary" at bounding box center [793, 430] width 95 height 14
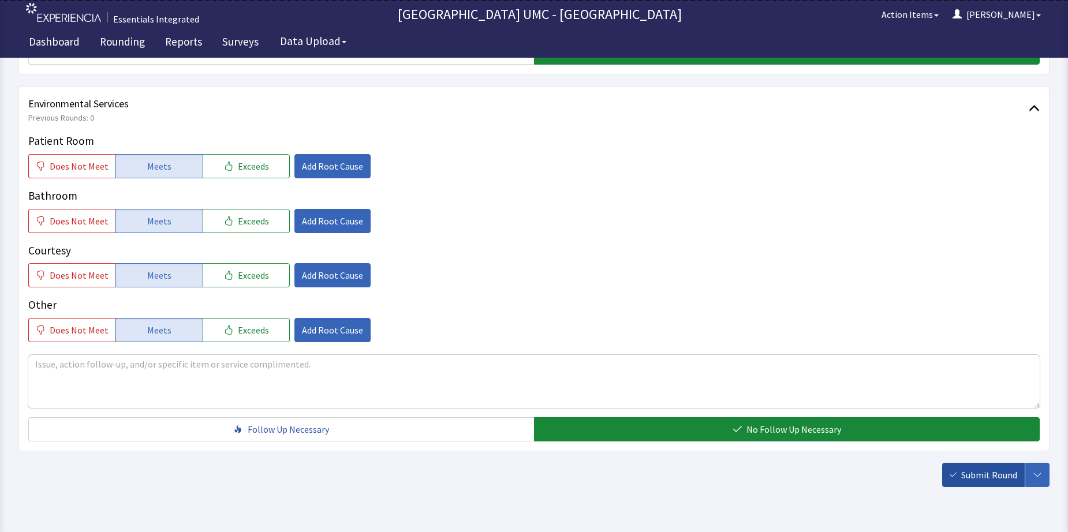
click at [988, 478] on span "Submit Round" at bounding box center [989, 475] width 56 height 14
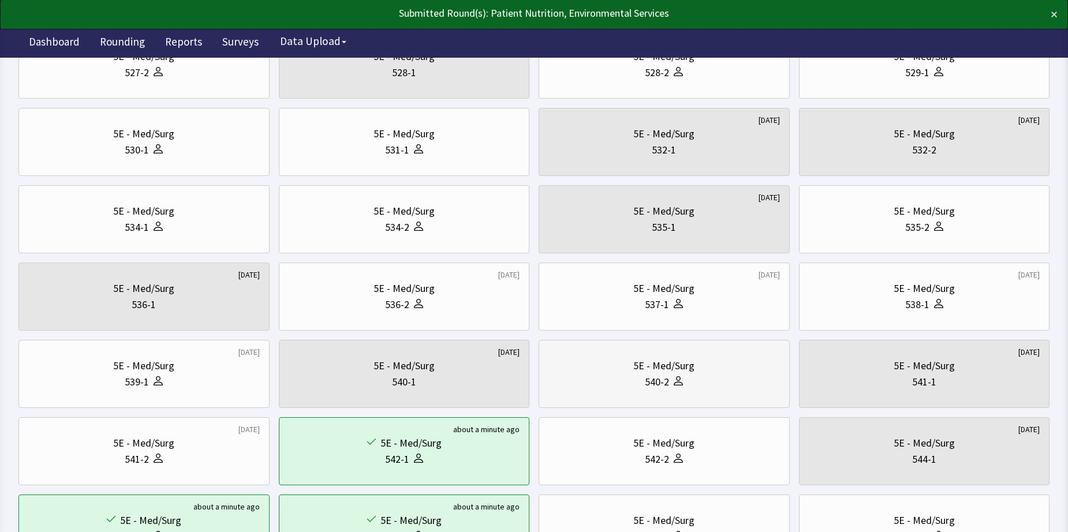
scroll to position [231, 0]
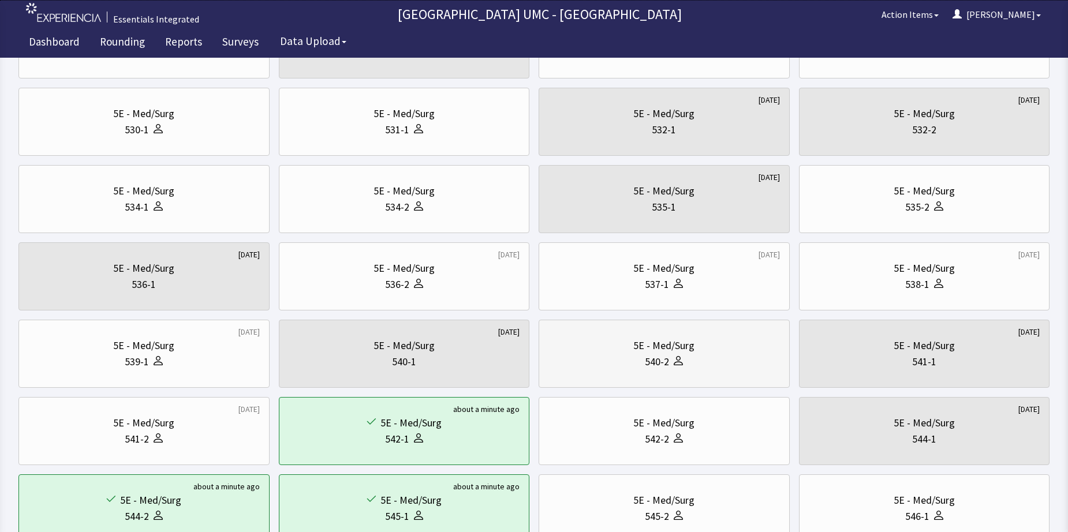
click at [702, 357] on div "540-2" at bounding box center [663, 362] width 231 height 16
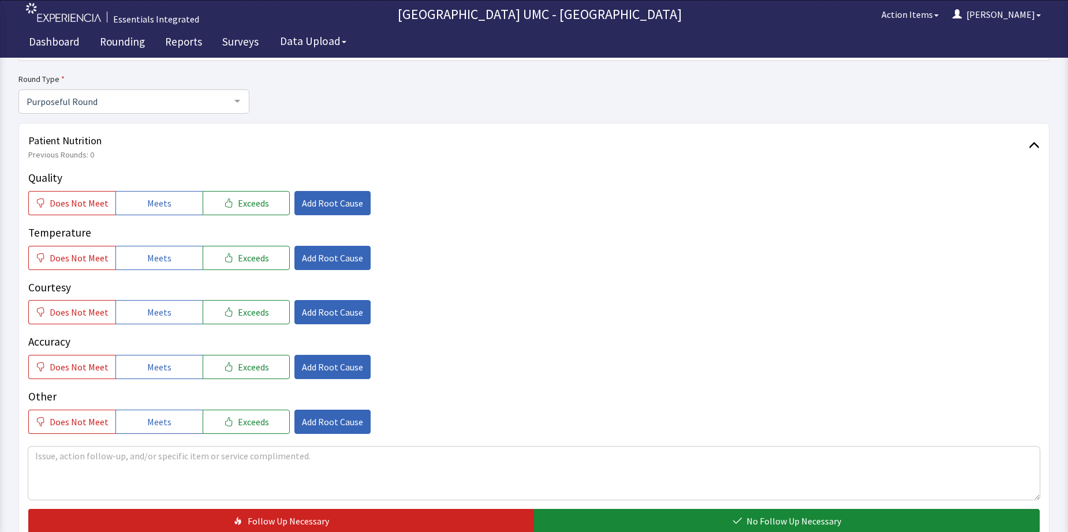
scroll to position [115, 0]
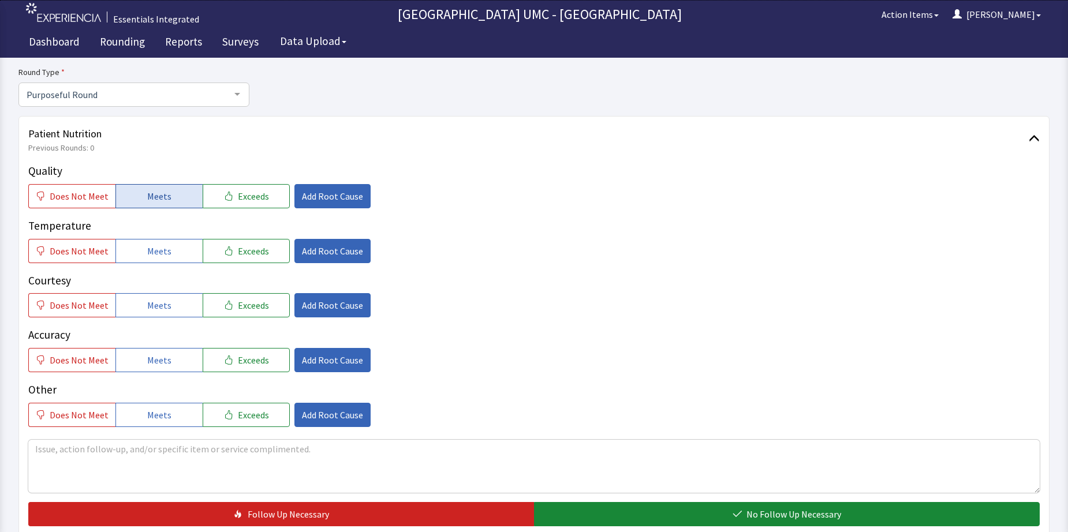
click at [149, 196] on span "Meets" at bounding box center [159, 196] width 24 height 14
click at [152, 251] on span "Meets" at bounding box center [159, 251] width 24 height 14
click at [154, 299] on span "Meets" at bounding box center [159, 305] width 24 height 14
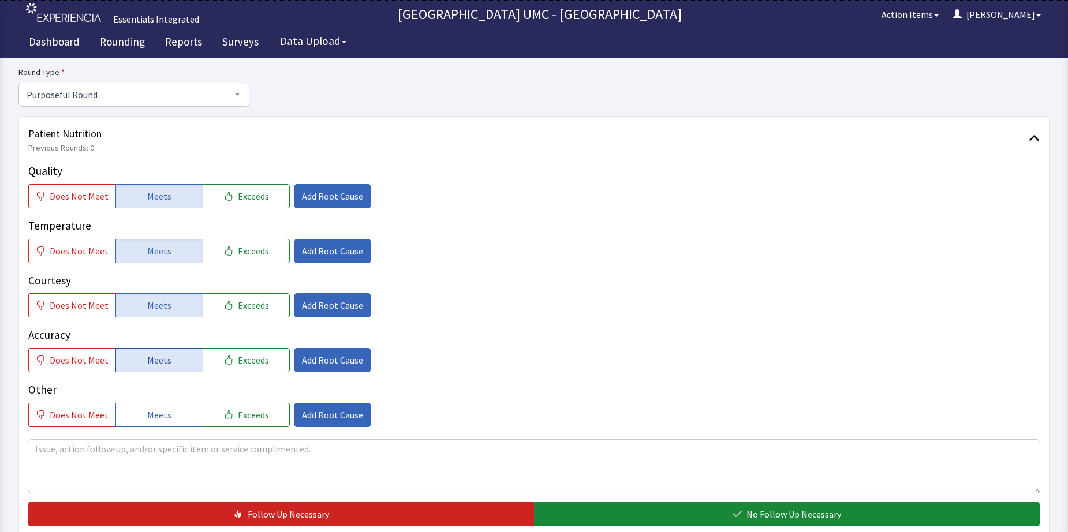
click at [160, 358] on span "Meets" at bounding box center [159, 360] width 24 height 14
click at [160, 412] on span "Meets" at bounding box center [159, 415] width 24 height 14
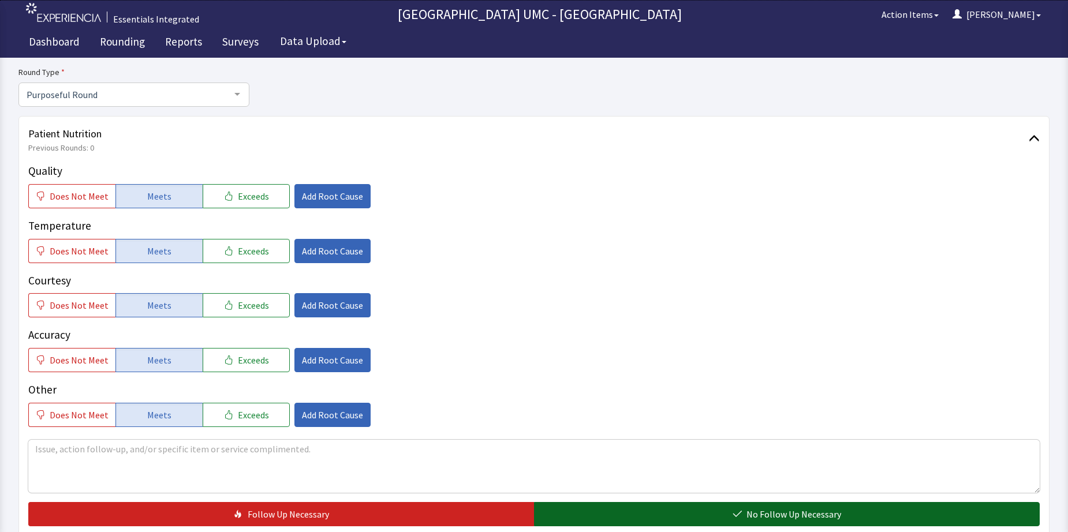
click at [740, 510] on icon "button" at bounding box center [736, 514] width 9 height 9
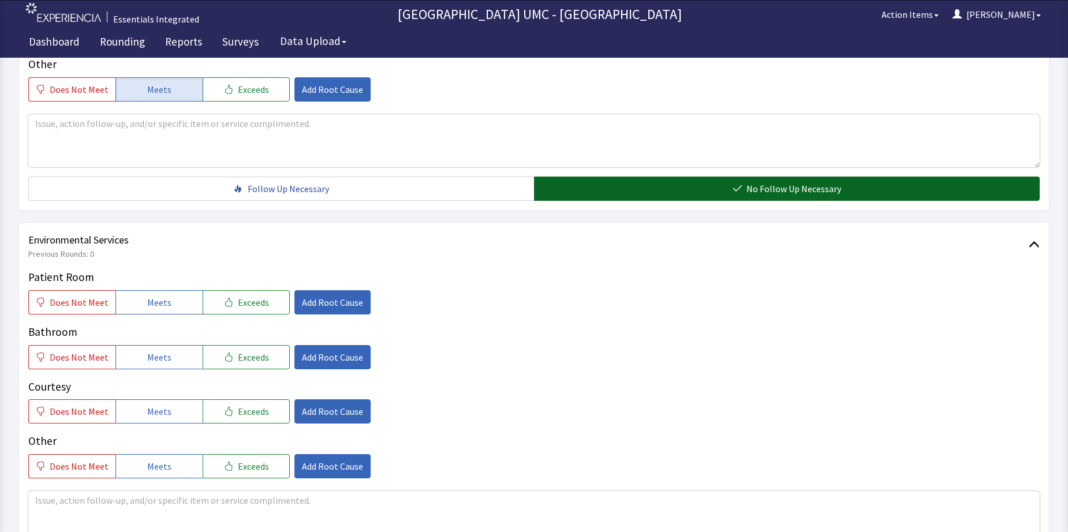
scroll to position [462, 0]
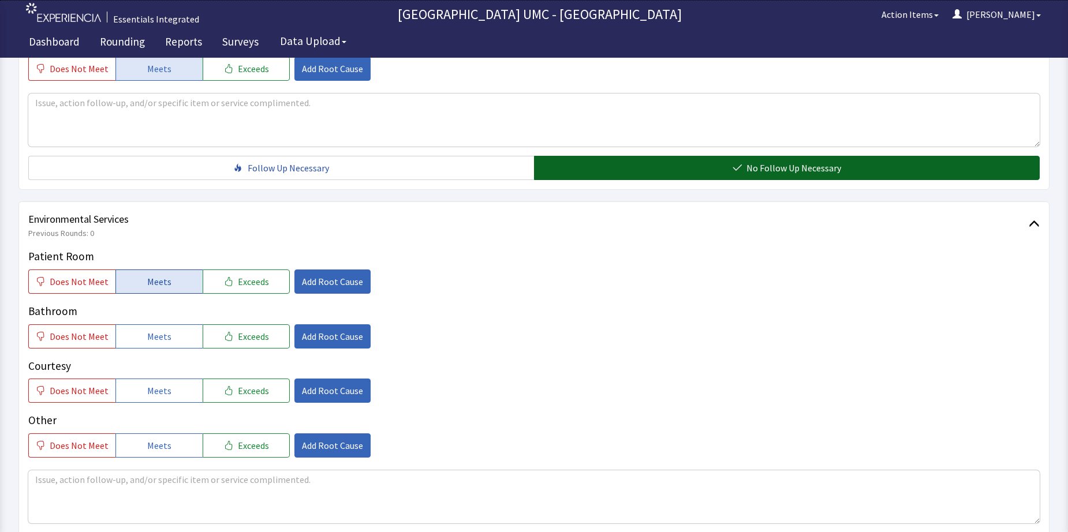
click at [164, 285] on span "Meets" at bounding box center [159, 282] width 24 height 14
click at [164, 341] on span "Meets" at bounding box center [159, 337] width 24 height 14
drag, startPoint x: 149, startPoint y: 387, endPoint x: 169, endPoint y: 467, distance: 82.6
click at [149, 396] on span "Meets" at bounding box center [159, 391] width 24 height 14
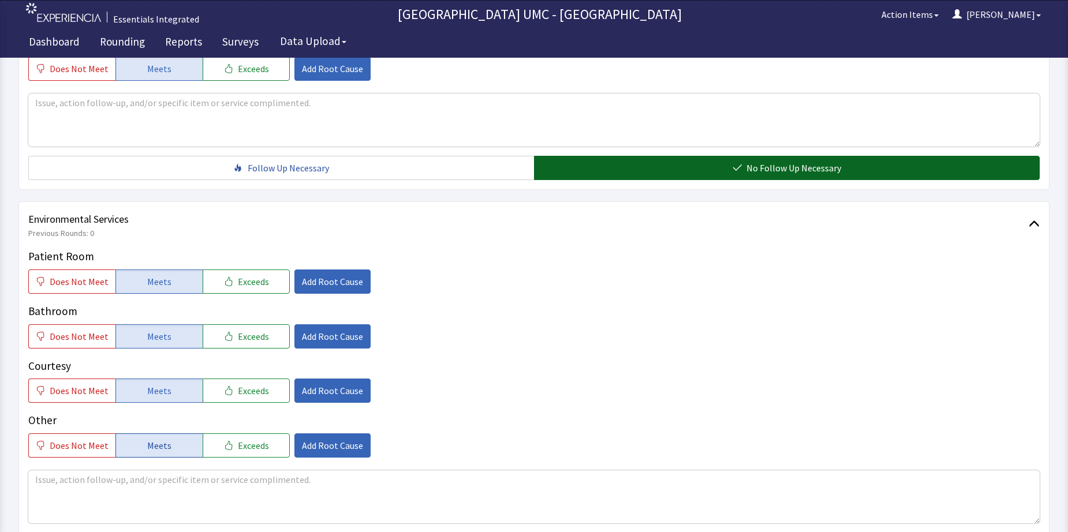
click at [166, 455] on button "Meets" at bounding box center [158, 445] width 87 height 24
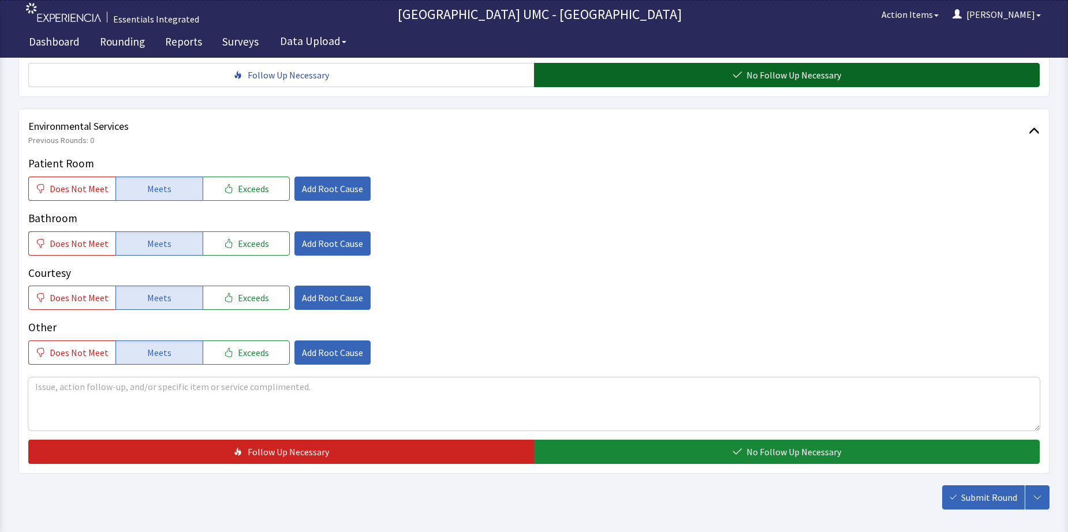
scroll to position [577, 0]
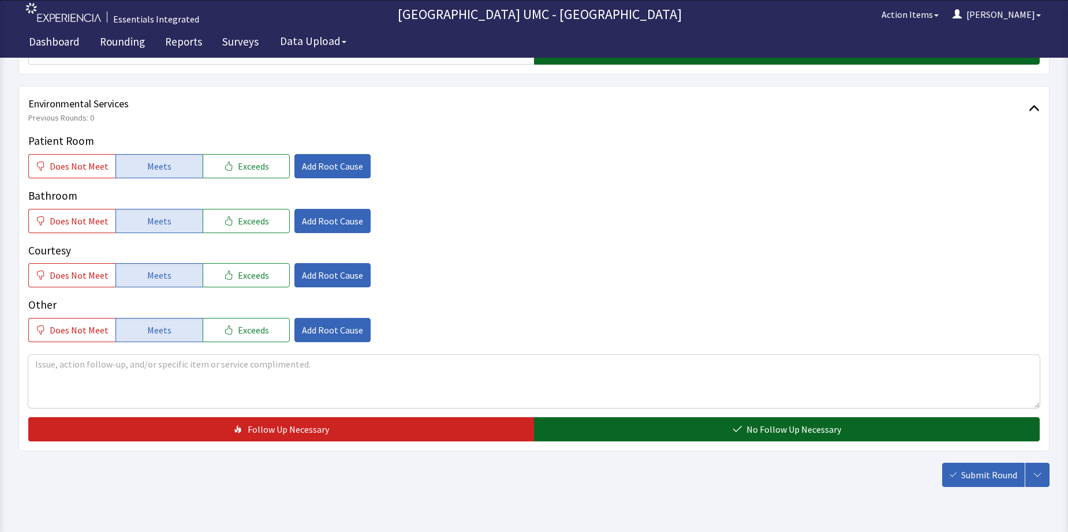
click at [775, 432] on span "No Follow Up Necessary" at bounding box center [793, 430] width 95 height 14
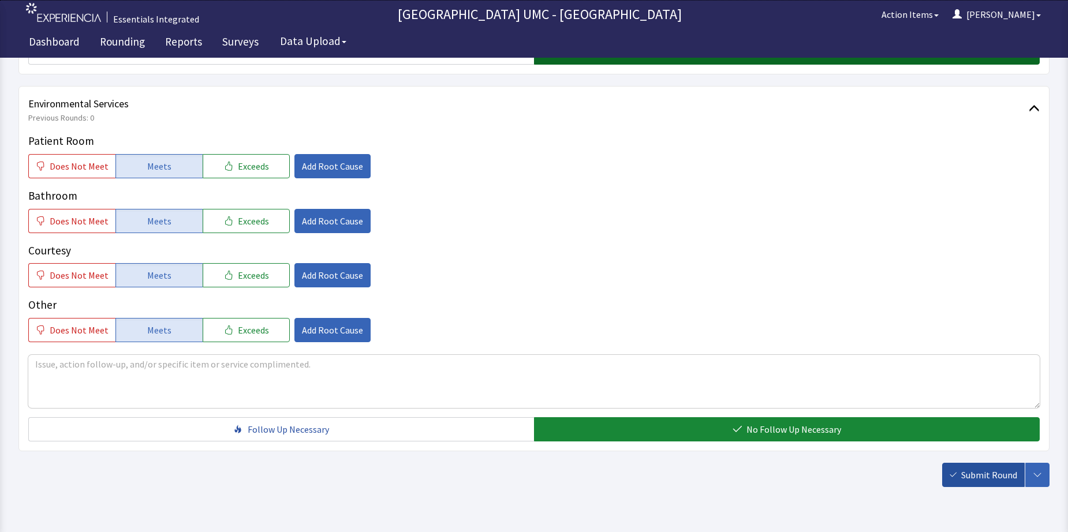
click at [999, 480] on span "Submit Round" at bounding box center [989, 475] width 56 height 14
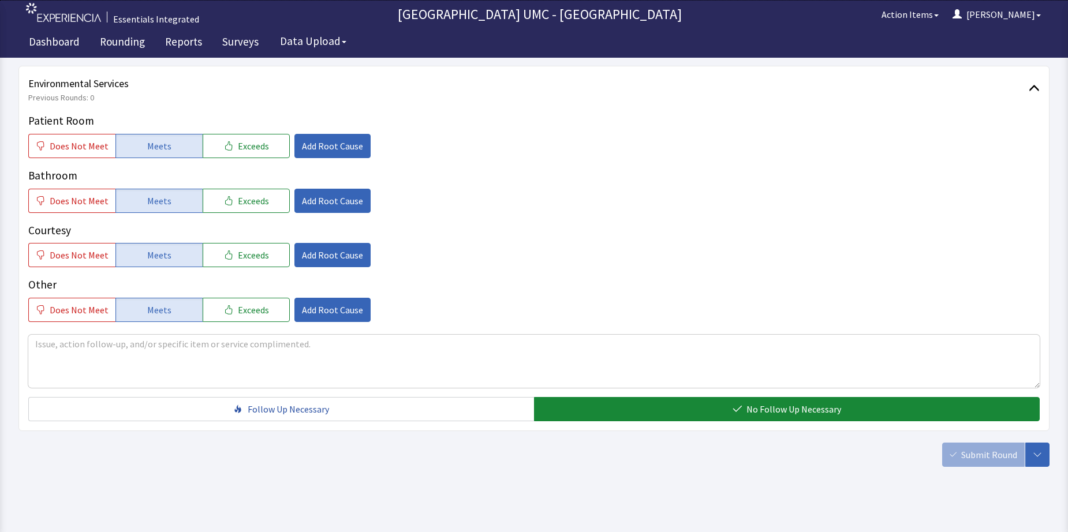
scroll to position [608, 0]
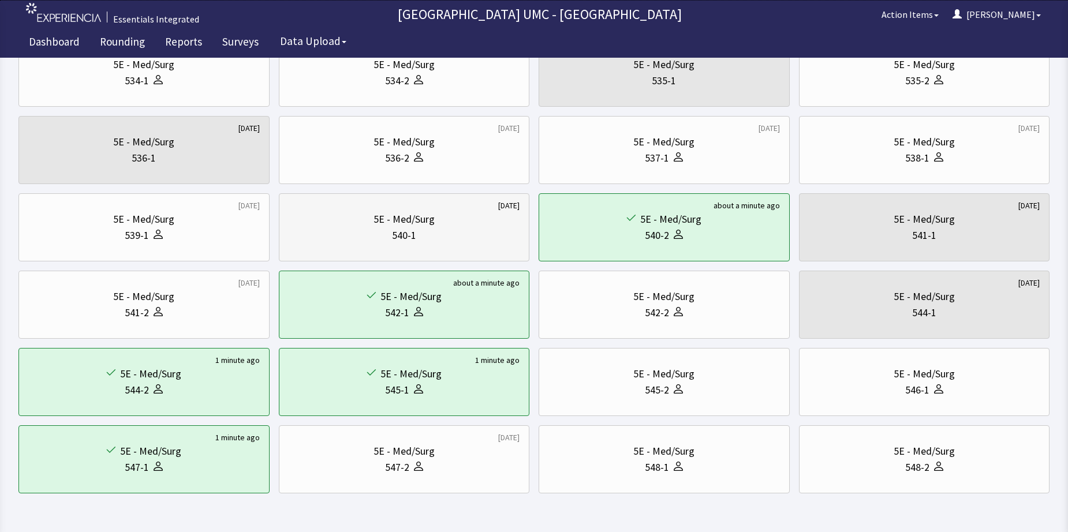
scroll to position [337, 0]
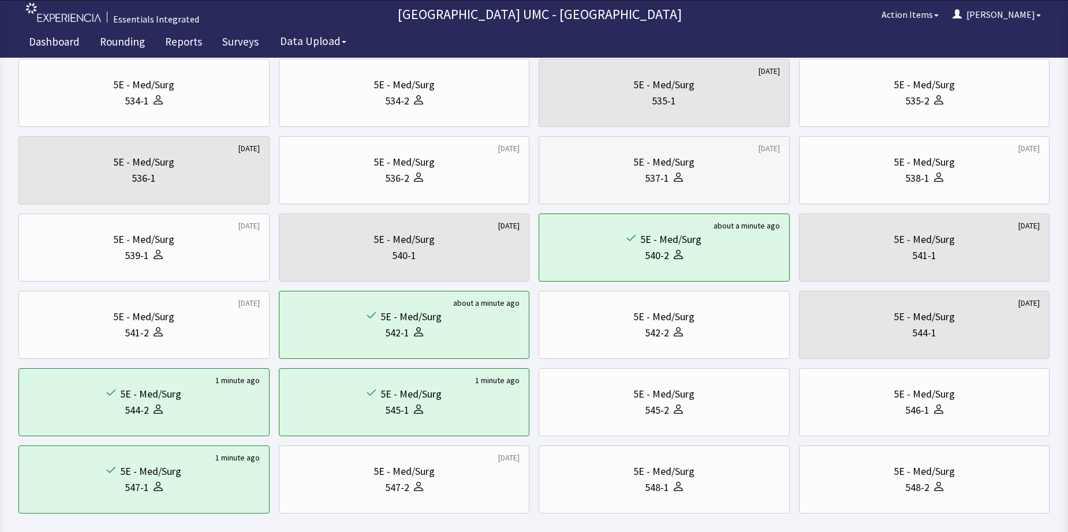
click at [681, 171] on div at bounding box center [676, 178] width 14 height 16
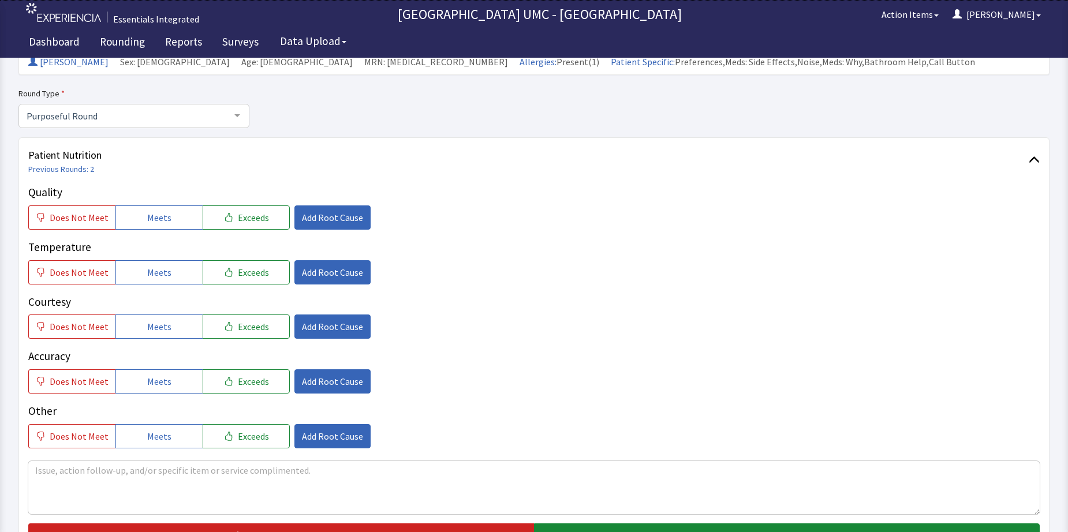
scroll to position [115, 0]
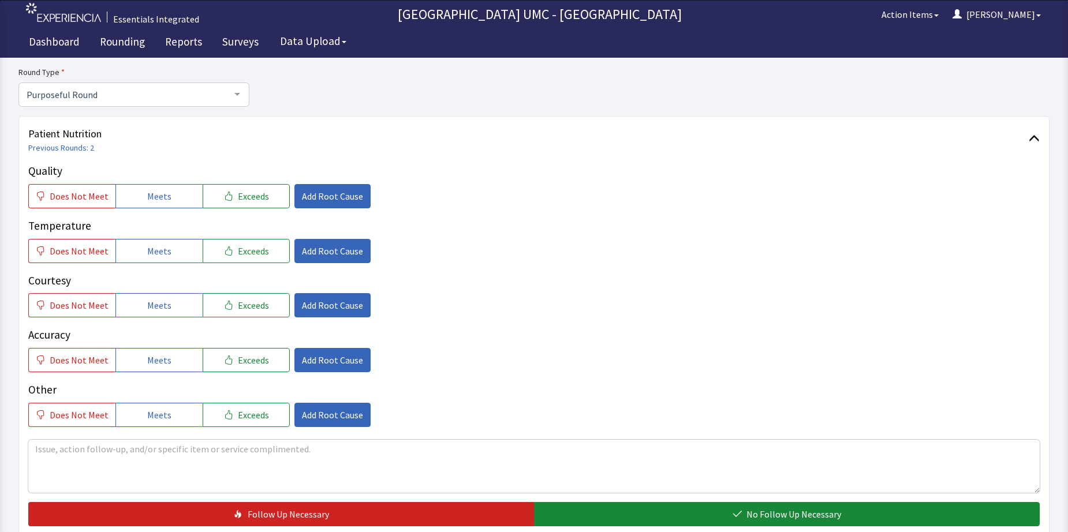
drag, startPoint x: 170, startPoint y: 193, endPoint x: 169, endPoint y: 208, distance: 15.0
click at [169, 200] on button "Meets" at bounding box center [158, 196] width 87 height 24
drag, startPoint x: 166, startPoint y: 244, endPoint x: 165, endPoint y: 278, distance: 34.7
click at [165, 259] on button "Meets" at bounding box center [158, 251] width 87 height 24
drag, startPoint x: 154, startPoint y: 306, endPoint x: 167, endPoint y: 373, distance: 68.8
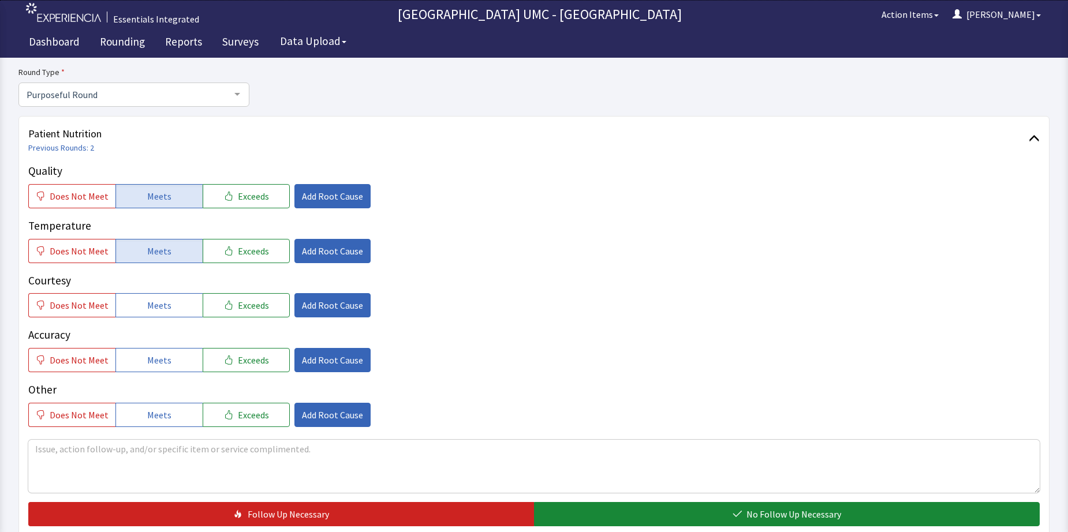
click at [155, 309] on span "Meets" at bounding box center [159, 305] width 24 height 14
drag, startPoint x: 149, startPoint y: 356, endPoint x: 166, endPoint y: 395, distance: 42.7
click at [155, 372] on button "Meets" at bounding box center [158, 360] width 87 height 24
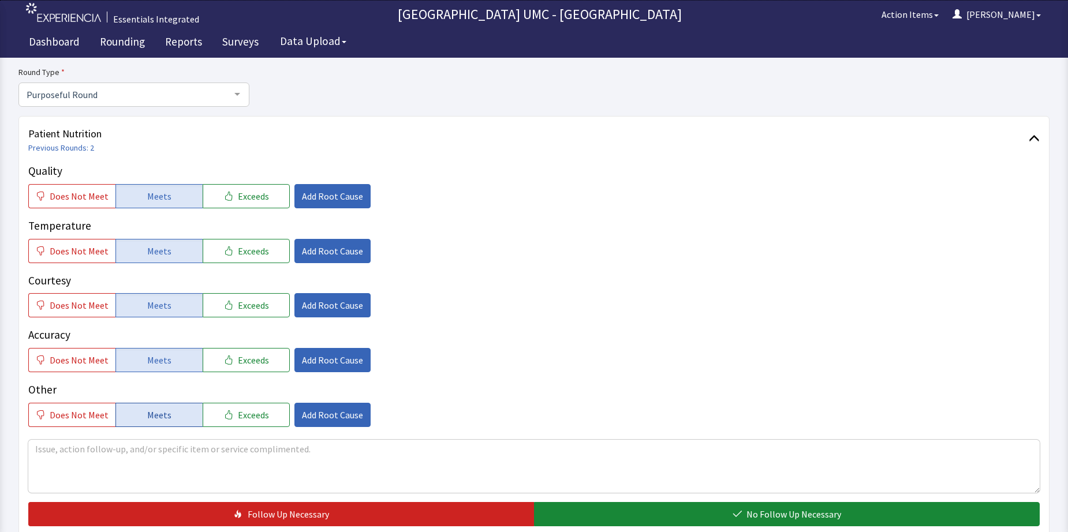
drag, startPoint x: 159, startPoint y: 418, endPoint x: 169, endPoint y: 416, distance: 10.1
click at [160, 416] on span "Meets" at bounding box center [159, 415] width 24 height 14
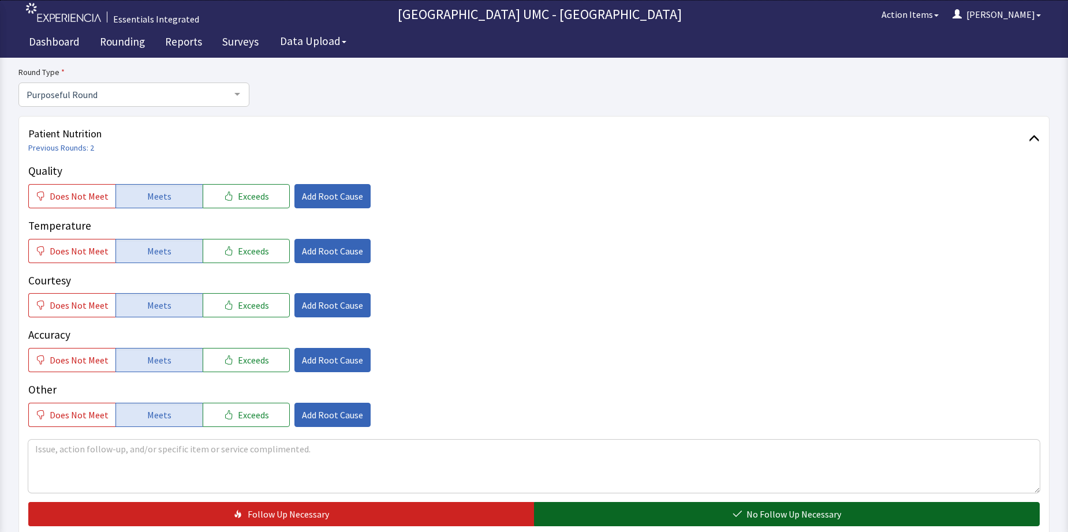
click at [783, 513] on span "No Follow Up Necessary" at bounding box center [793, 514] width 95 height 14
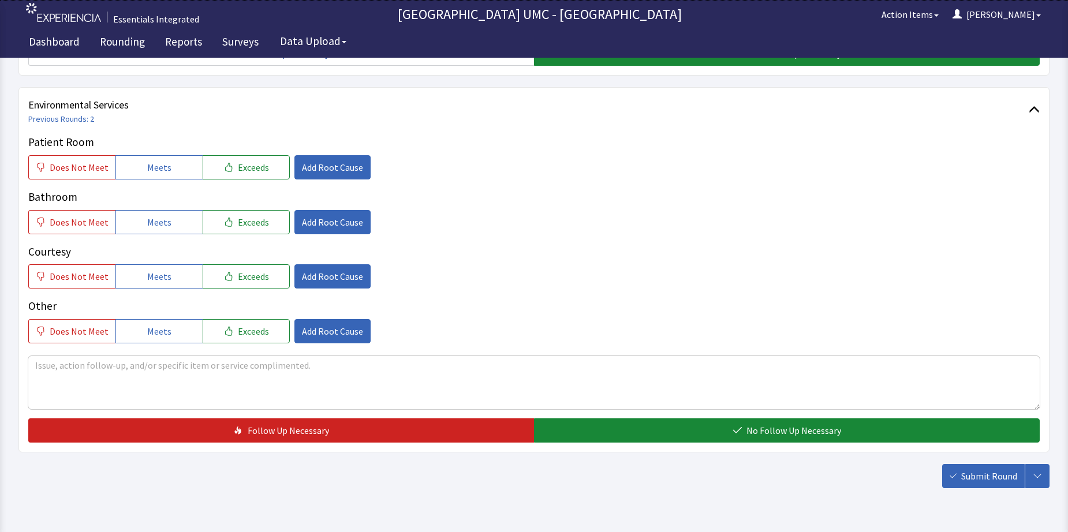
scroll to position [577, 0]
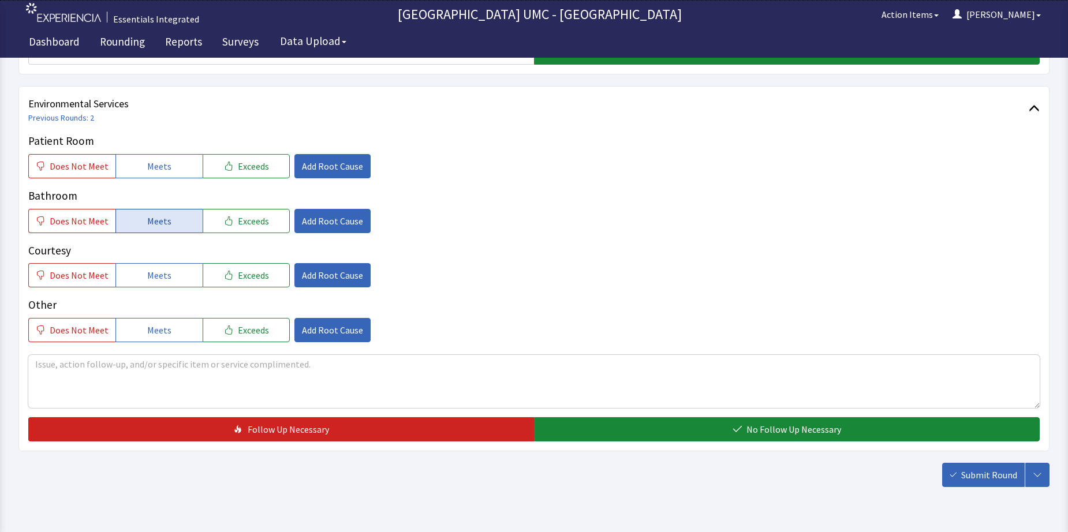
drag, startPoint x: 169, startPoint y: 163, endPoint x: 167, endPoint y: 216, distance: 53.2
click at [169, 172] on button "Meets" at bounding box center [158, 166] width 87 height 24
drag, startPoint x: 163, startPoint y: 216, endPoint x: 169, endPoint y: 241, distance: 25.5
click at [162, 229] on button "Meets" at bounding box center [158, 221] width 87 height 24
drag, startPoint x: 156, startPoint y: 274, endPoint x: 177, endPoint y: 314, distance: 45.2
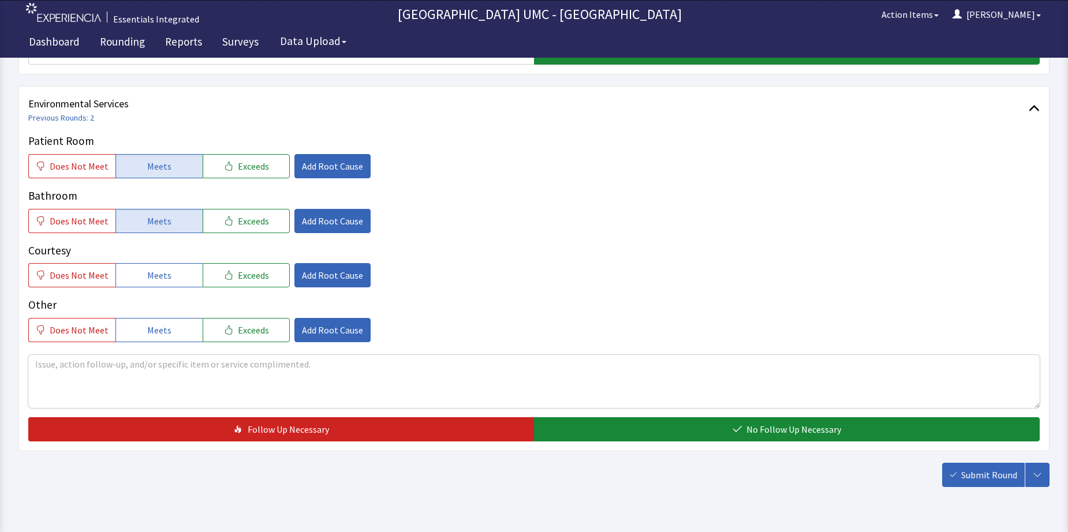
click at [160, 289] on div "Patient Room Does Not Meet Meets Exceeds Add Root Cause Bathroom Does Not Meet …" at bounding box center [533, 238] width 1011 height 210
click at [162, 331] on span "Meets" at bounding box center [159, 330] width 24 height 14
click at [161, 278] on span "Meets" at bounding box center [159, 275] width 24 height 14
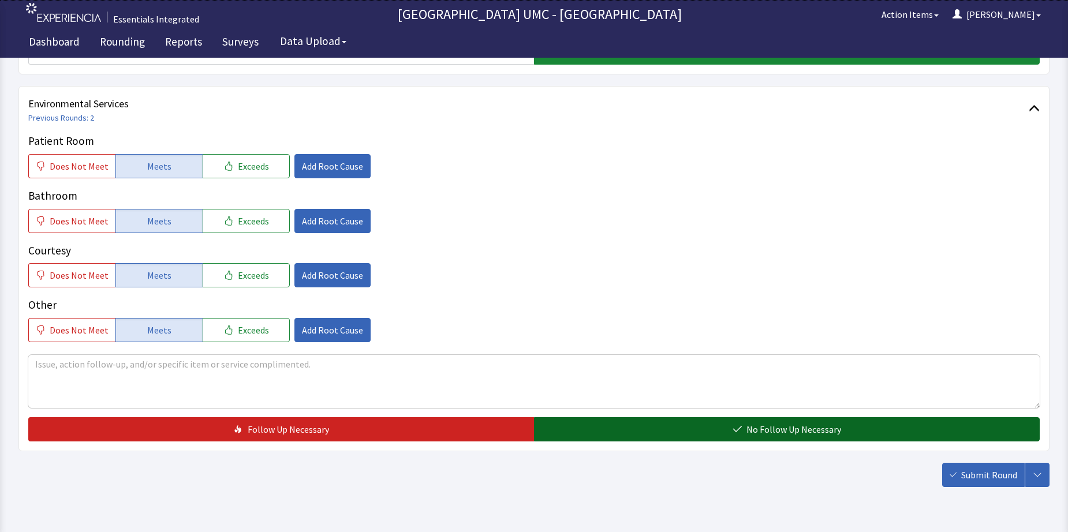
click at [790, 431] on span "No Follow Up Necessary" at bounding box center [793, 430] width 95 height 14
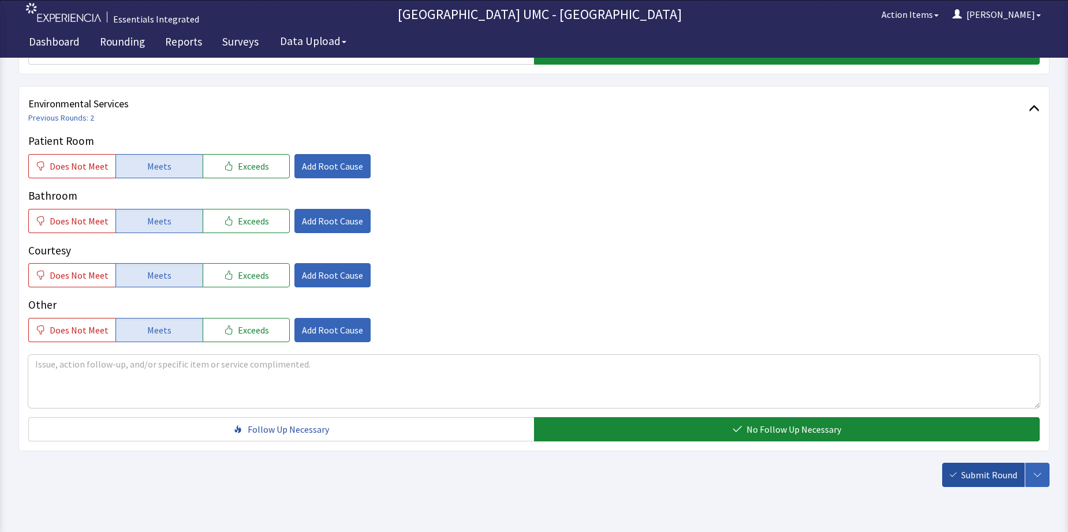
click at [996, 479] on span "Submit Round" at bounding box center [989, 475] width 56 height 14
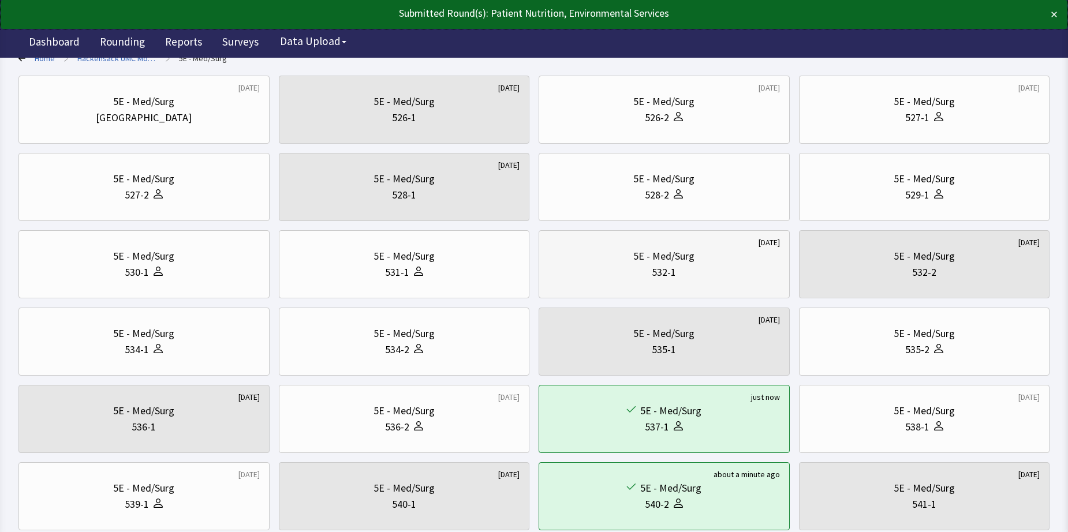
scroll to position [115, 0]
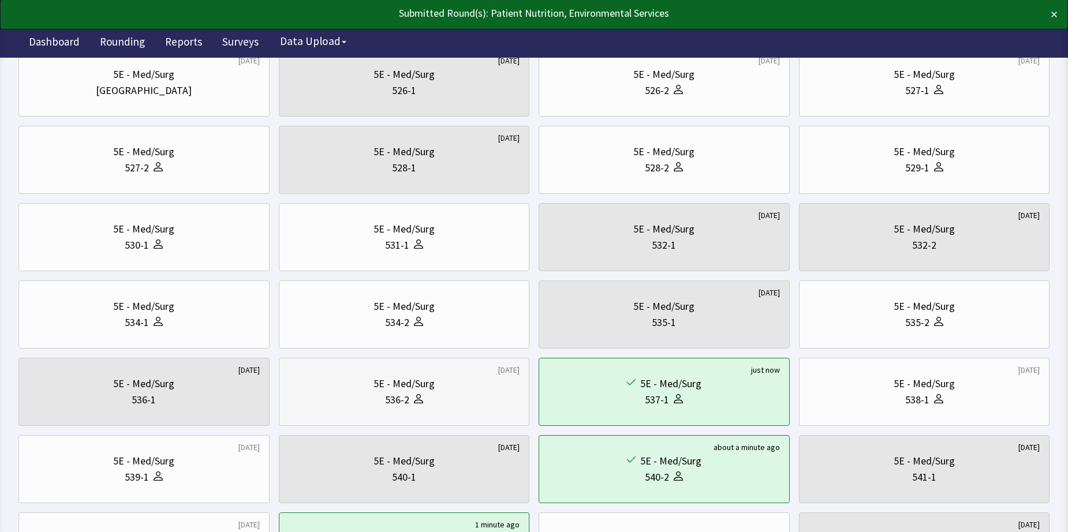
click at [406, 401] on div "536-2" at bounding box center [397, 400] width 24 height 16
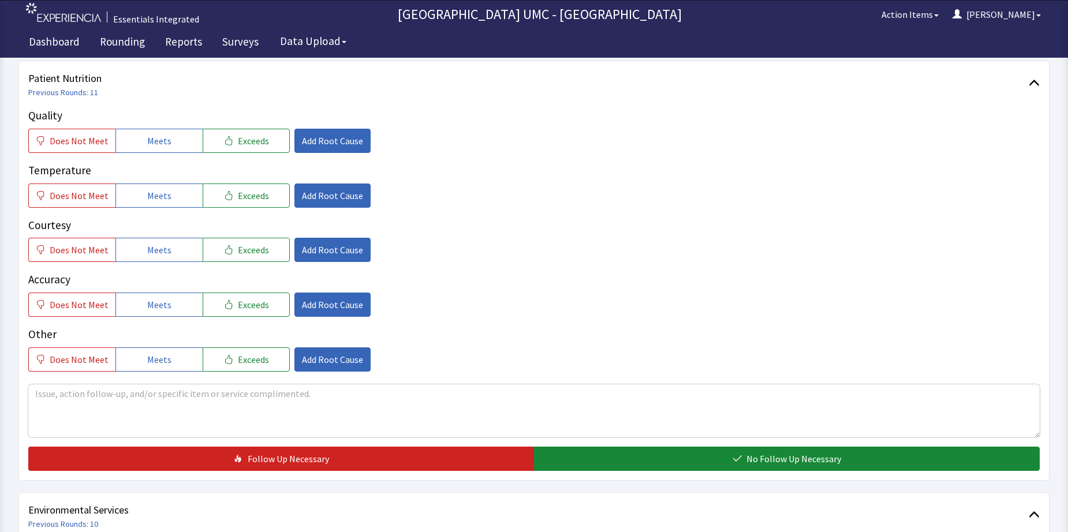
scroll to position [173, 0]
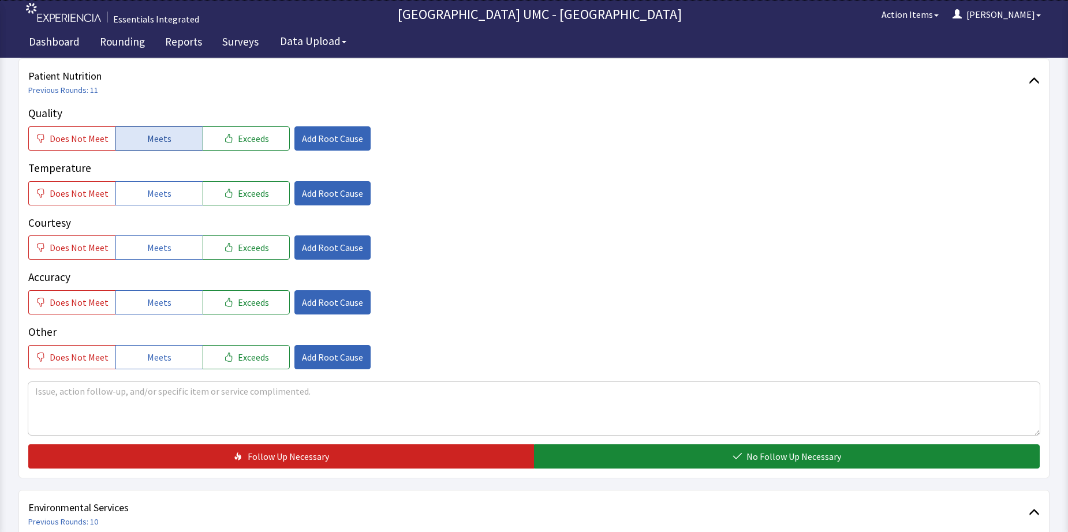
click at [175, 144] on button "Meets" at bounding box center [158, 138] width 87 height 24
drag, startPoint x: 170, startPoint y: 193, endPoint x: 180, endPoint y: 250, distance: 57.4
click at [170, 195] on button "Meets" at bounding box center [158, 193] width 87 height 24
drag, startPoint x: 178, startPoint y: 251, endPoint x: 192, endPoint y: 300, distance: 51.0
click at [178, 251] on button "Meets" at bounding box center [158, 247] width 87 height 24
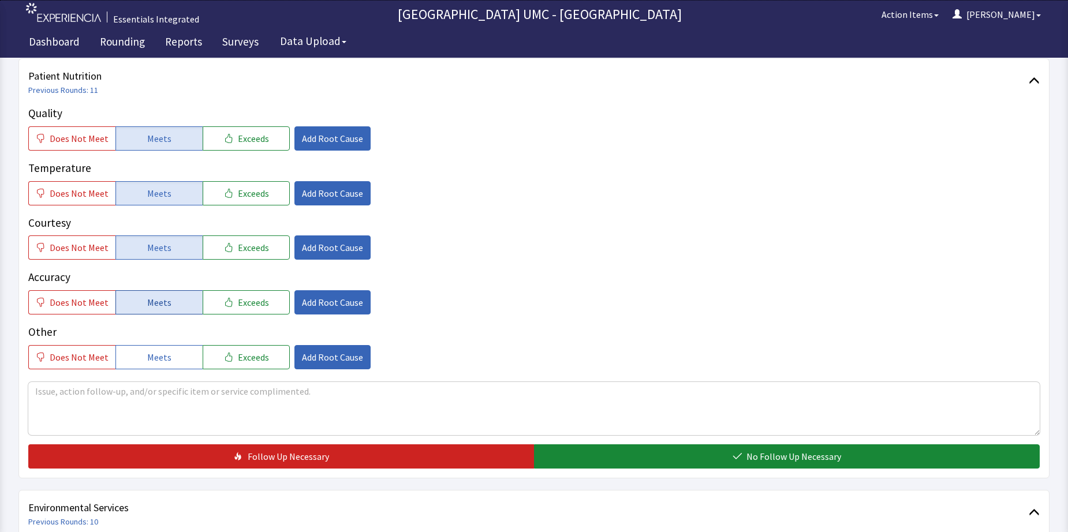
click at [185, 306] on button "Meets" at bounding box center [158, 302] width 87 height 24
drag, startPoint x: 171, startPoint y: 362, endPoint x: 272, endPoint y: 388, distance: 104.3
click at [185, 369] on div "Quality Does Not Meet Meets Exceeds Add Root Cause Temperature Does Not Meet Me…" at bounding box center [533, 287] width 1011 height 364
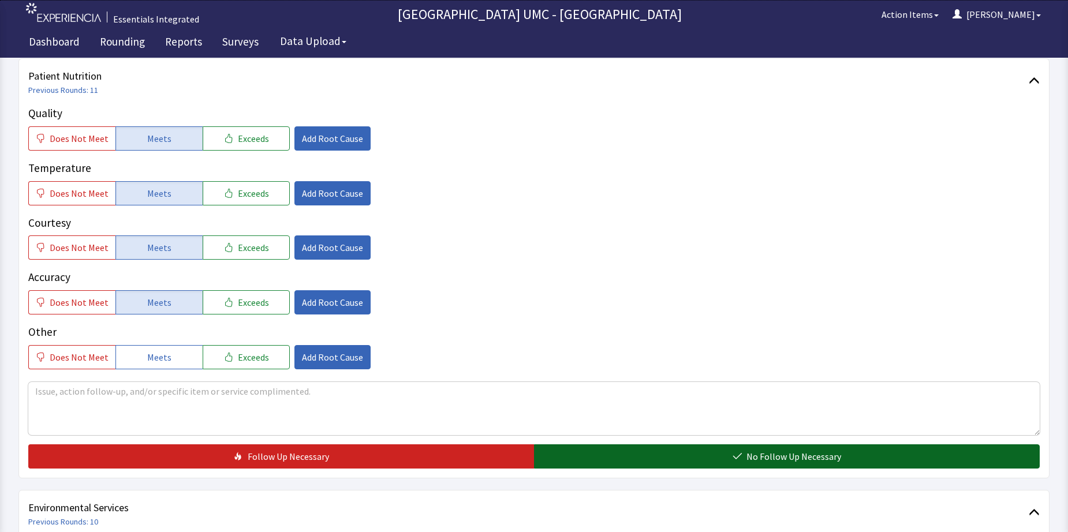
click at [729, 454] on button "No Follow Up Necessary" at bounding box center [787, 456] width 506 height 24
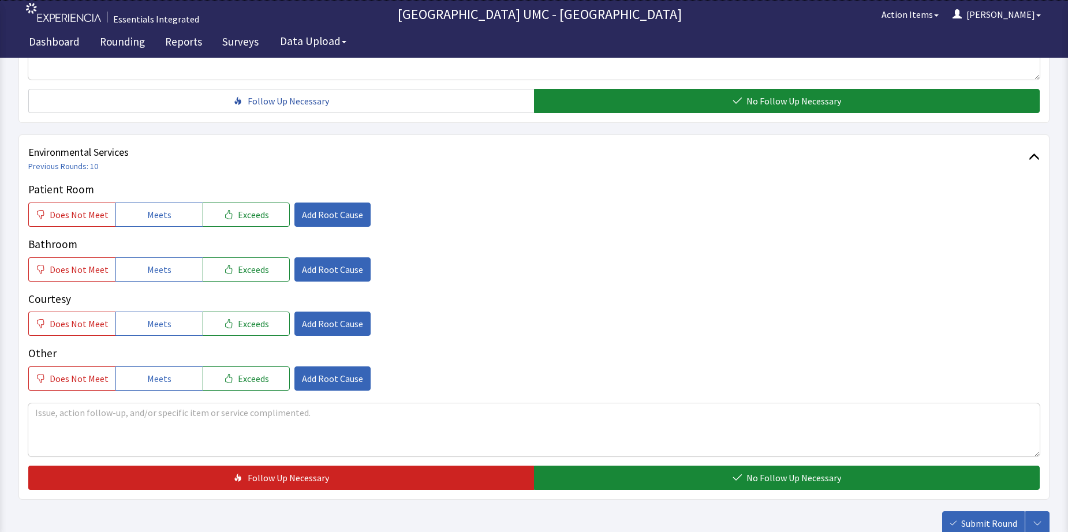
scroll to position [577, 0]
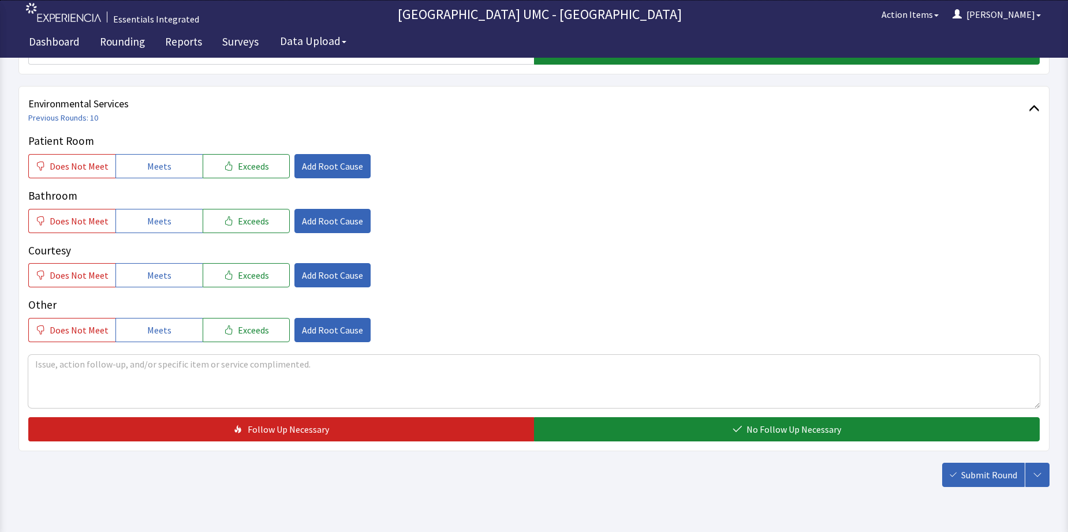
drag, startPoint x: 164, startPoint y: 170, endPoint x: 162, endPoint y: 187, distance: 16.8
click at [164, 171] on span "Meets" at bounding box center [159, 166] width 24 height 14
drag, startPoint x: 159, startPoint y: 220, endPoint x: 178, endPoint y: 285, distance: 67.9
click at [162, 231] on button "Meets" at bounding box center [158, 221] width 87 height 24
drag, startPoint x: 147, startPoint y: 270, endPoint x: 165, endPoint y: 298, distance: 33.2
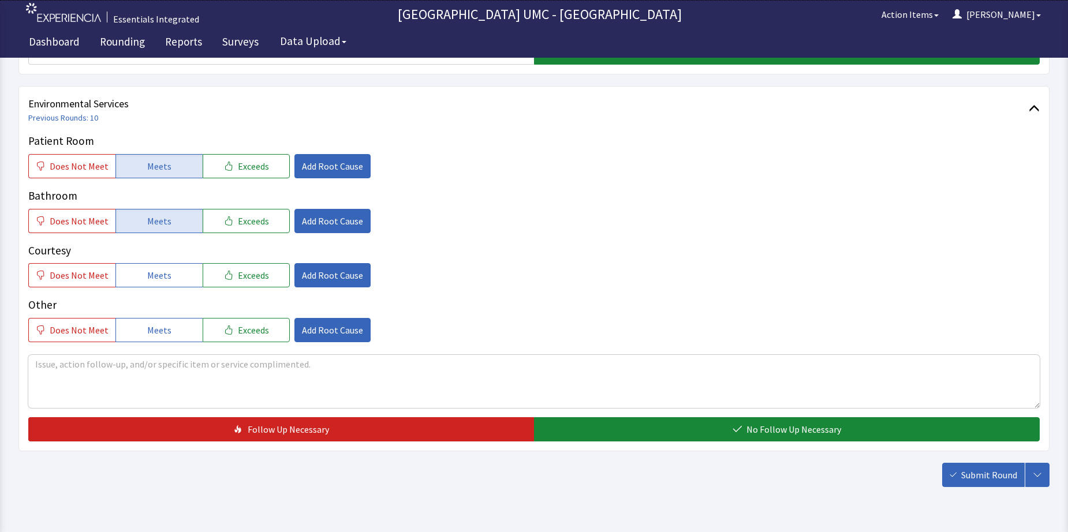
click at [150, 278] on span "Meets" at bounding box center [159, 275] width 24 height 14
click at [166, 328] on button "Meets" at bounding box center [158, 330] width 87 height 24
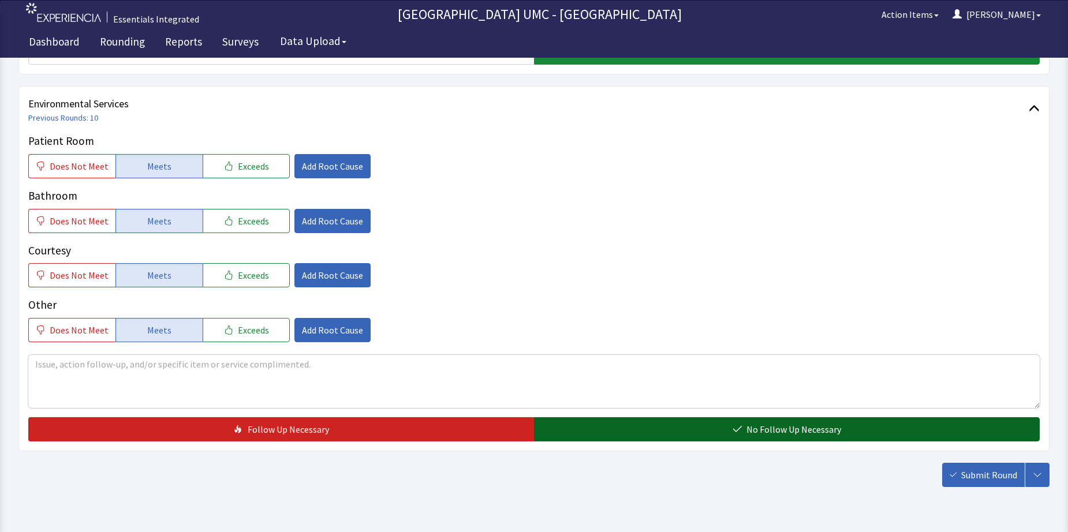
click at [666, 424] on button "No Follow Up Necessary" at bounding box center [787, 429] width 506 height 24
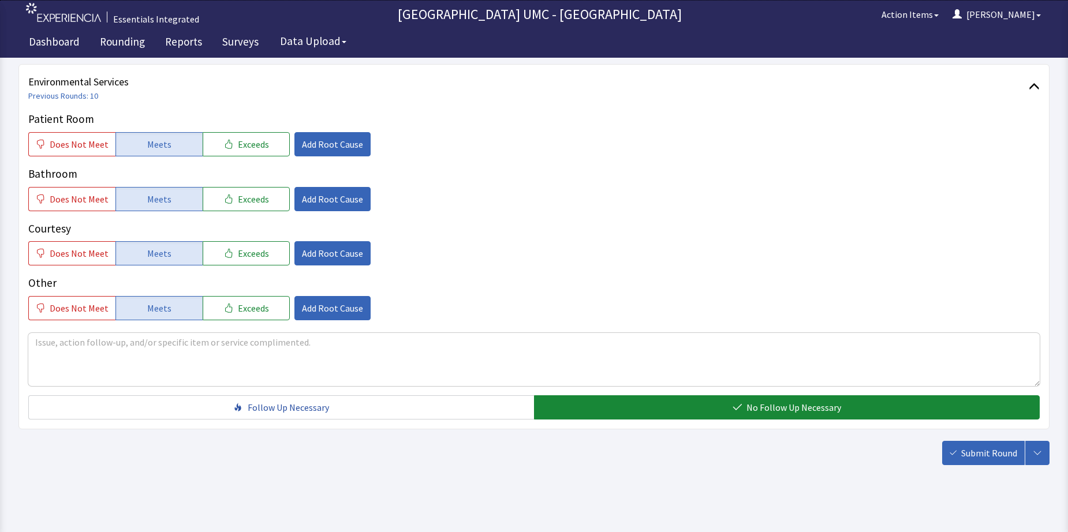
scroll to position [608, 0]
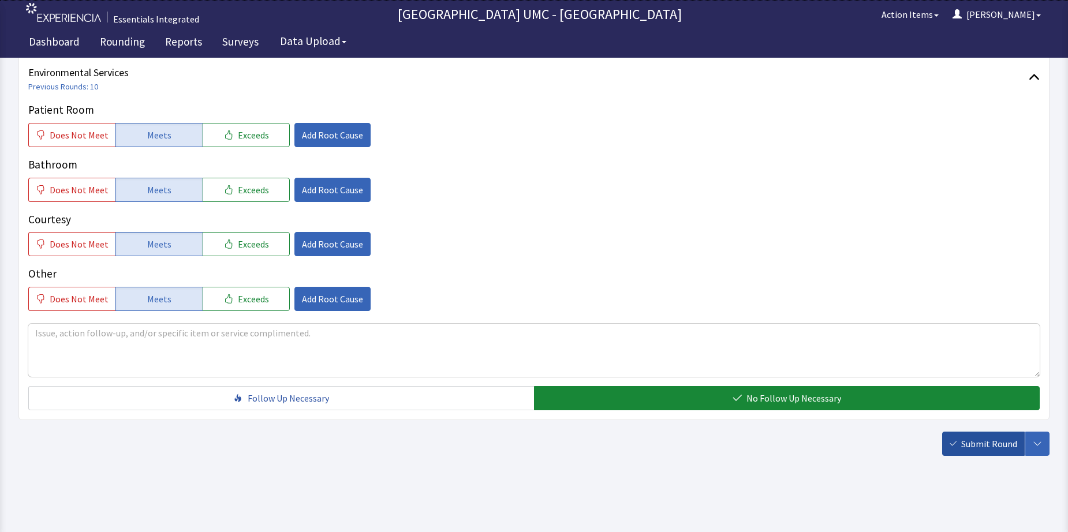
click at [985, 444] on span "Submit Round" at bounding box center [989, 444] width 56 height 14
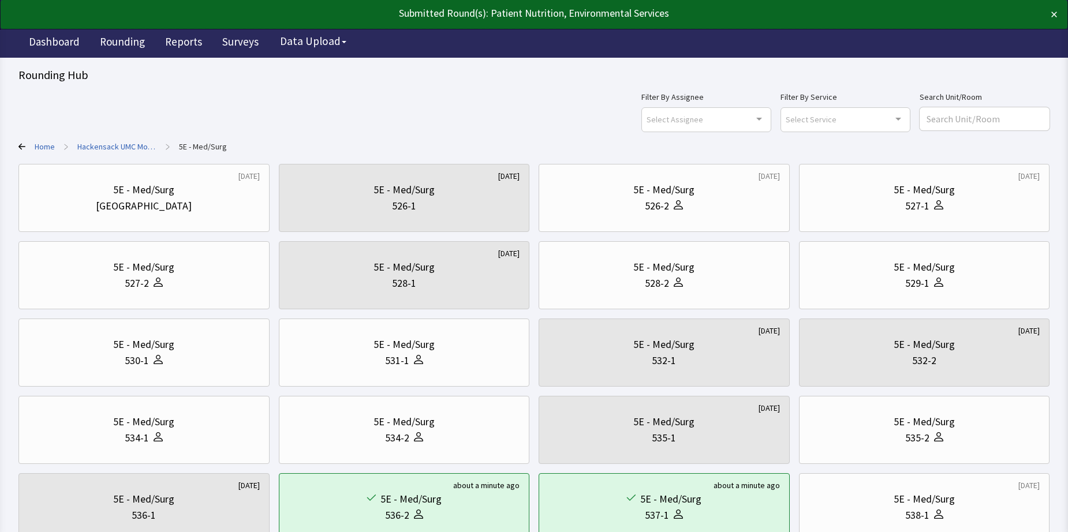
scroll to position [58, 0]
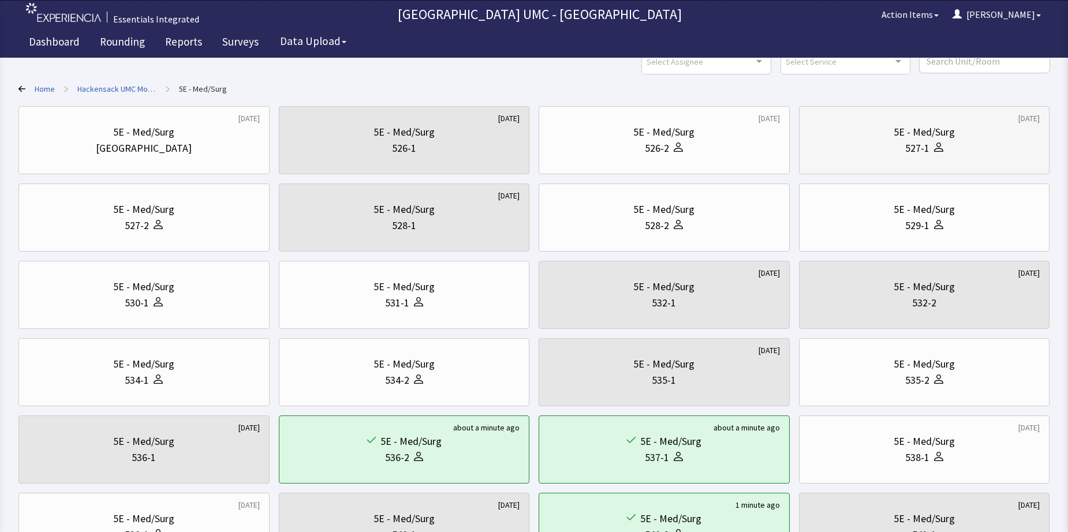
click at [888, 161] on div "5E - Med/Surg 527-1" at bounding box center [924, 140] width 231 height 55
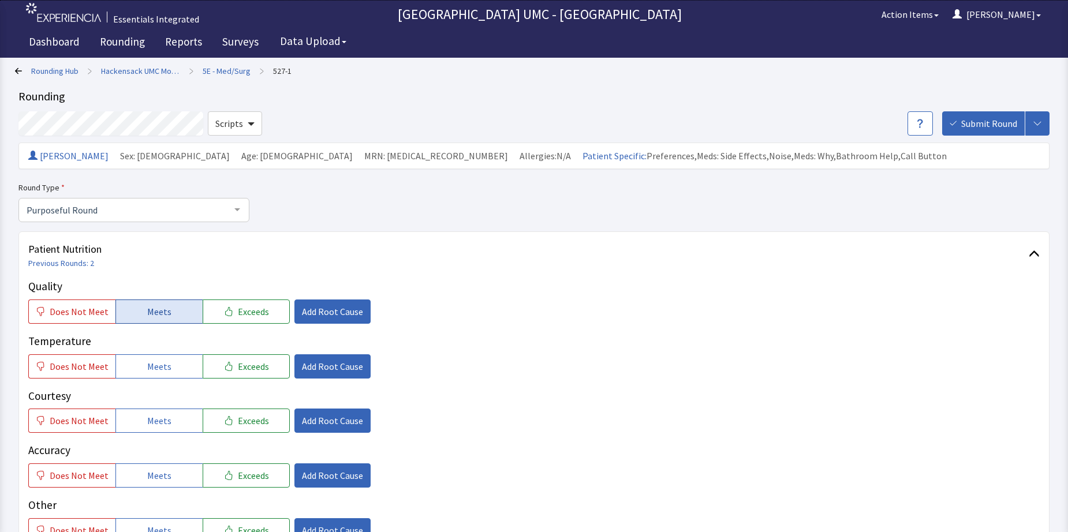
click at [148, 310] on span "Meets" at bounding box center [159, 312] width 24 height 14
drag, startPoint x: 132, startPoint y: 366, endPoint x: 138, endPoint y: 399, distance: 34.1
click at [131, 369] on button "Meets" at bounding box center [158, 366] width 87 height 24
drag, startPoint x: 144, startPoint y: 420, endPoint x: 161, endPoint y: 477, distance: 59.7
click at [145, 429] on button "Meets" at bounding box center [158, 421] width 87 height 24
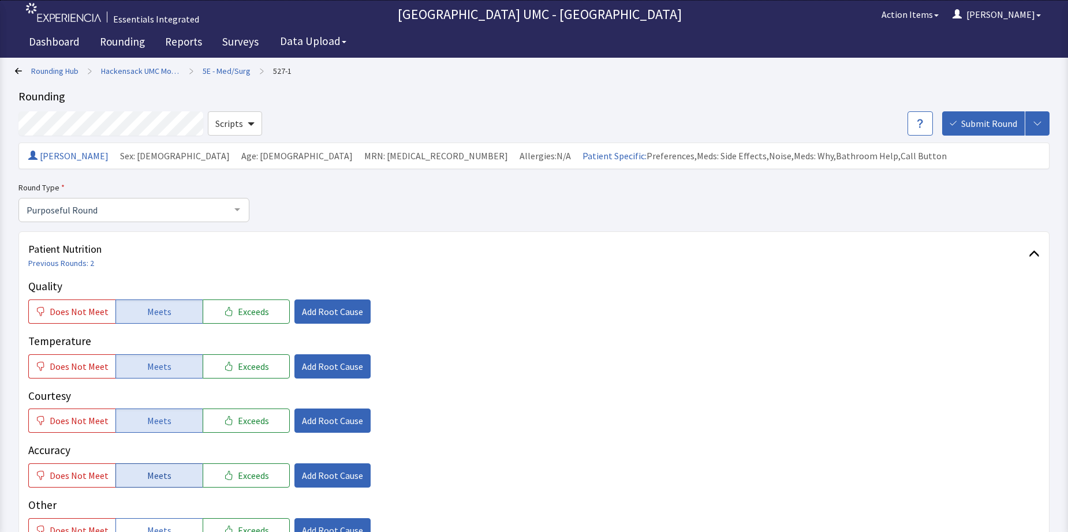
click at [161, 479] on span "Meets" at bounding box center [159, 476] width 24 height 14
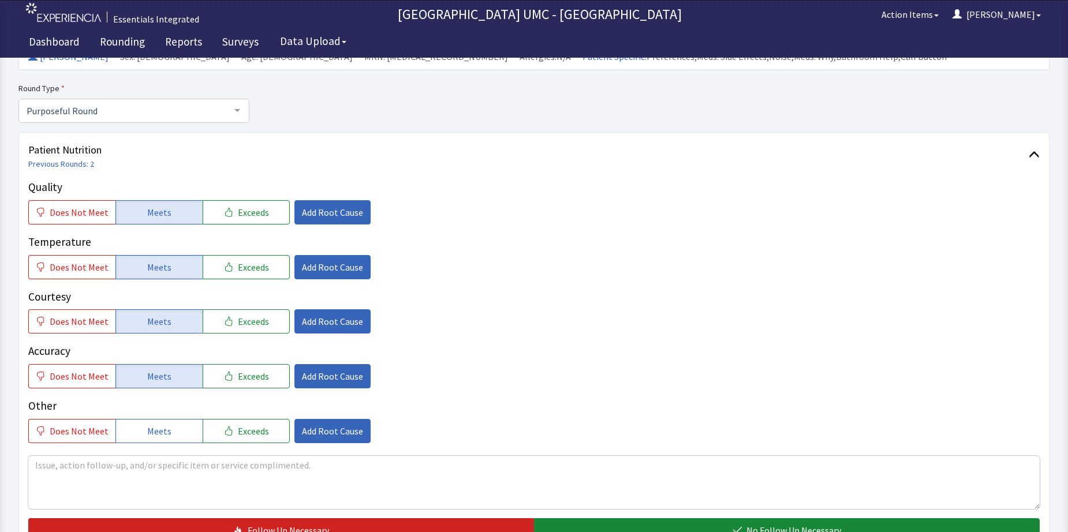
scroll to position [115, 0]
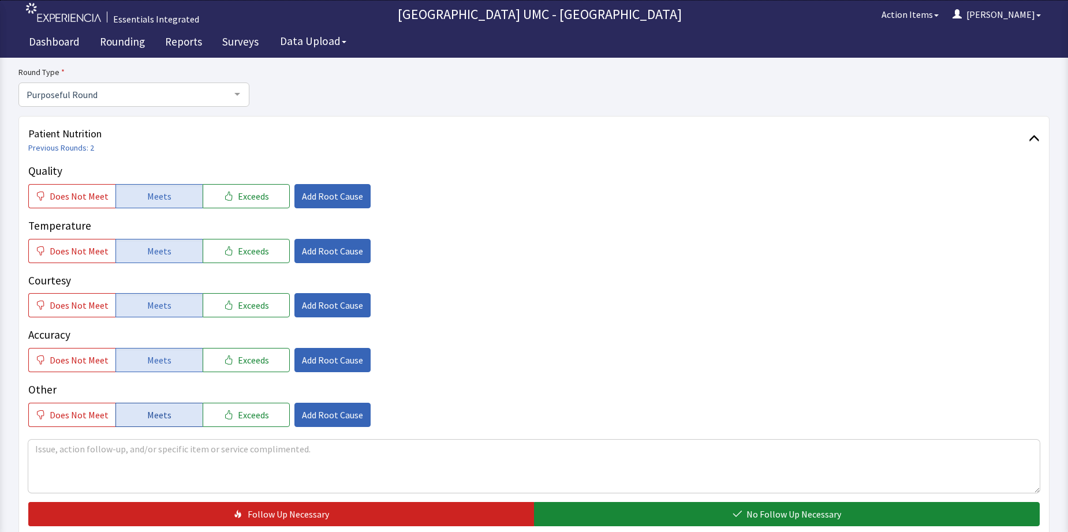
drag, startPoint x: 155, startPoint y: 413, endPoint x: 712, endPoint y: 518, distance: 566.9
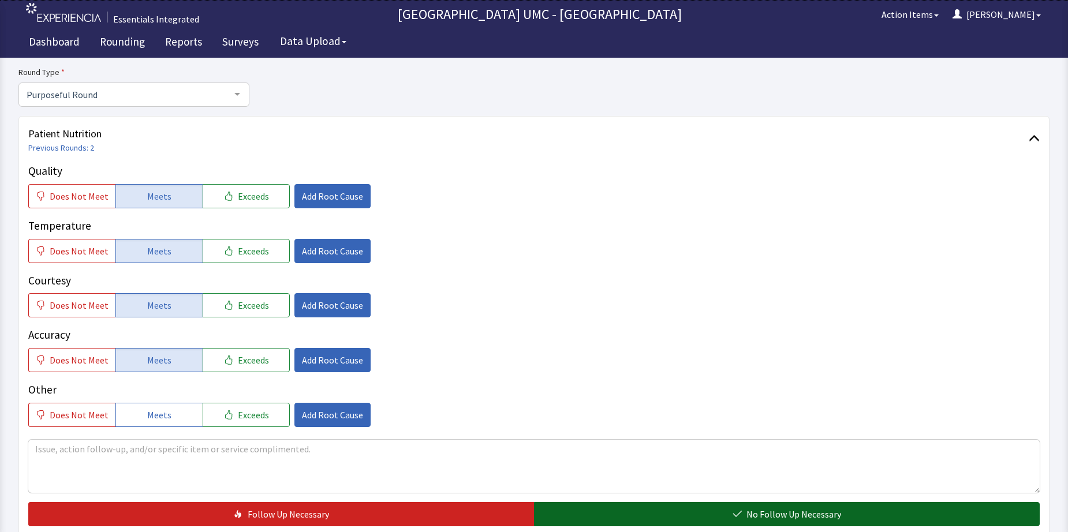
click at [159, 413] on span "Meets" at bounding box center [159, 415] width 24 height 14
click at [757, 518] on span "No Follow Up Necessary" at bounding box center [793, 514] width 95 height 14
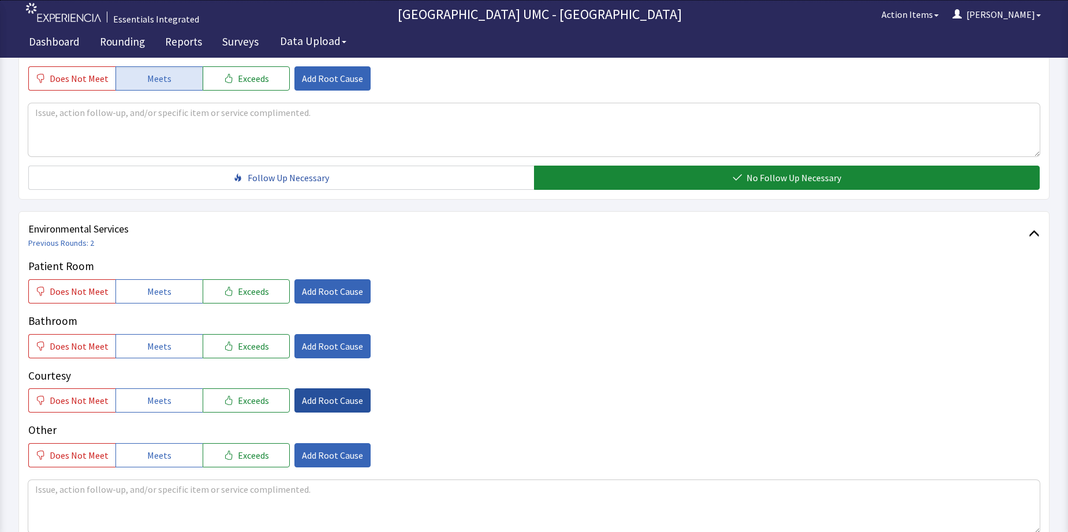
scroll to position [462, 0]
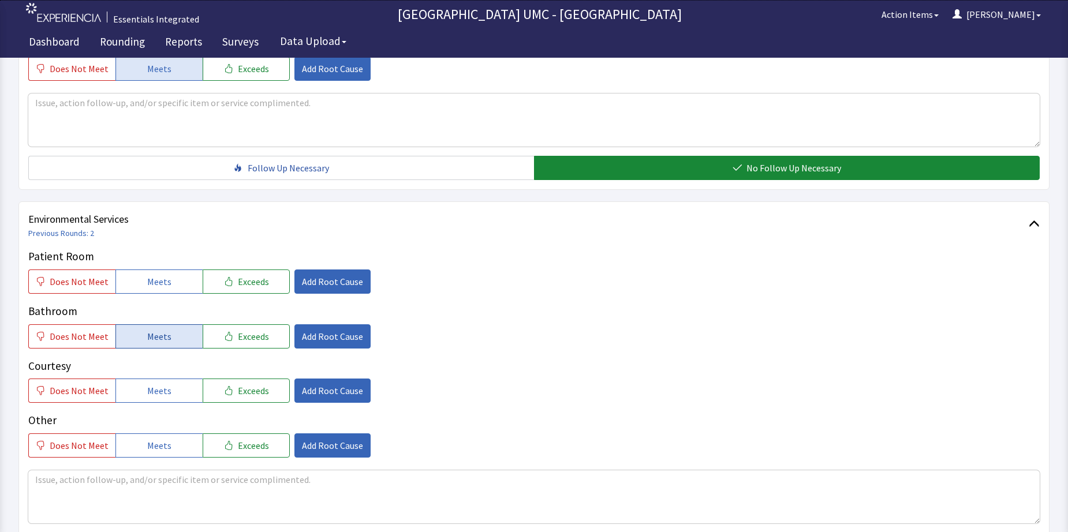
drag, startPoint x: 151, startPoint y: 280, endPoint x: 145, endPoint y: 333, distance: 53.4
click at [151, 287] on span "Meets" at bounding box center [159, 282] width 24 height 14
drag, startPoint x: 145, startPoint y: 333, endPoint x: 154, endPoint y: 379, distance: 46.3
click at [147, 335] on span "Meets" at bounding box center [159, 337] width 24 height 14
drag, startPoint x: 152, startPoint y: 392, endPoint x: 154, endPoint y: 413, distance: 20.9
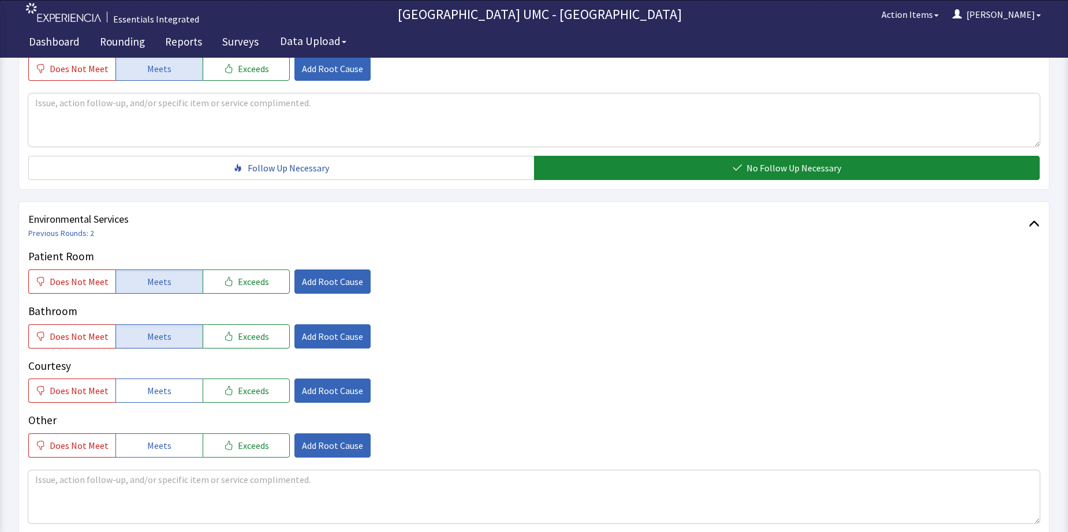
click at [152, 398] on button "Meets" at bounding box center [158, 391] width 87 height 24
click at [156, 446] on span "Meets" at bounding box center [159, 446] width 24 height 14
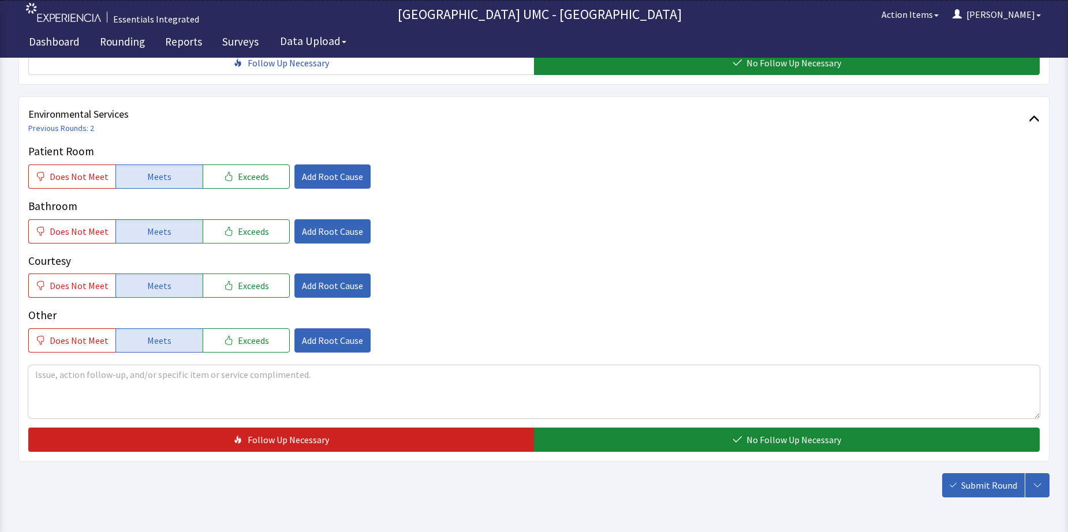
scroll to position [577, 0]
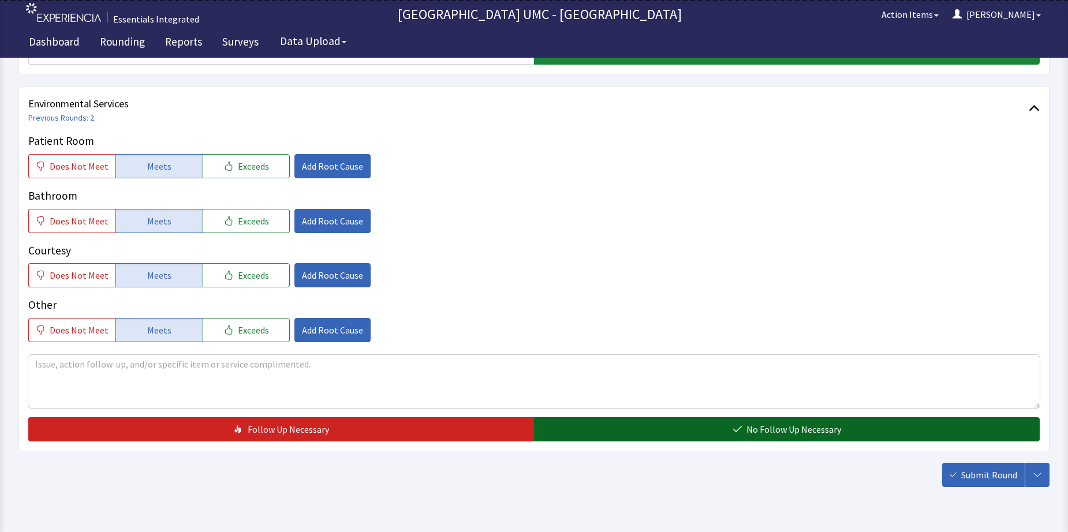
click at [727, 431] on button "No Follow Up Necessary" at bounding box center [787, 429] width 506 height 24
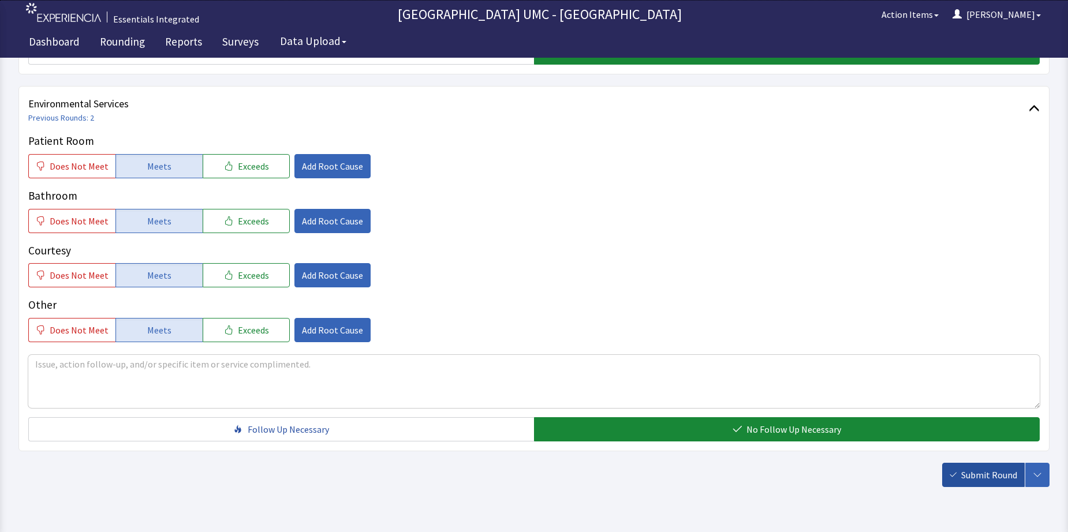
click at [986, 479] on span "Submit Round" at bounding box center [989, 475] width 56 height 14
